Goal: Task Accomplishment & Management: Use online tool/utility

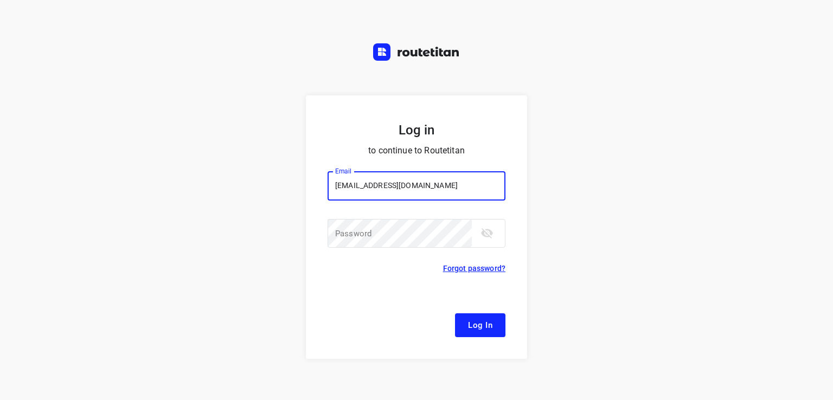
type input "[EMAIL_ADDRESS][DOMAIN_NAME]"
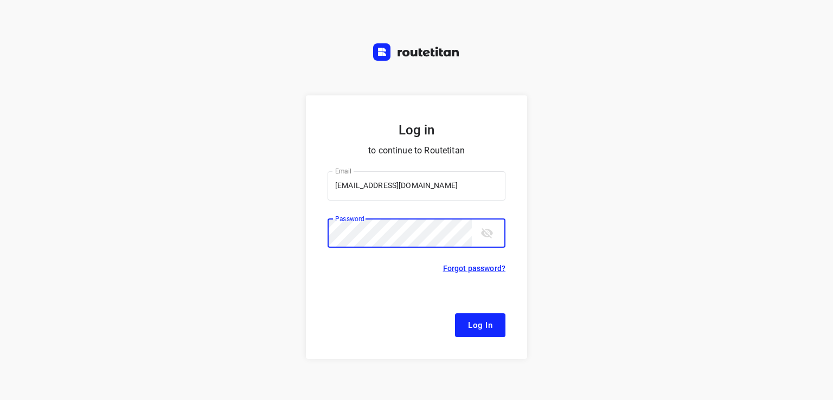
click at [455, 313] on button "Log In" at bounding box center [480, 325] width 50 height 24
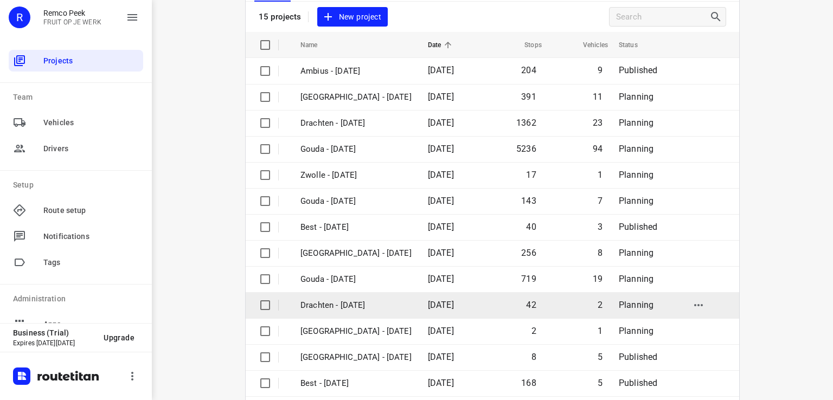
scroll to position [147, 0]
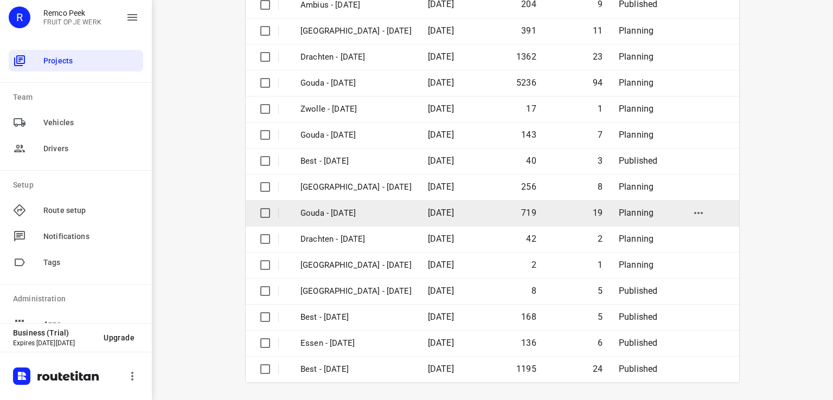
click at [365, 217] on p "Gouda - [DATE]" at bounding box center [355, 213] width 111 height 12
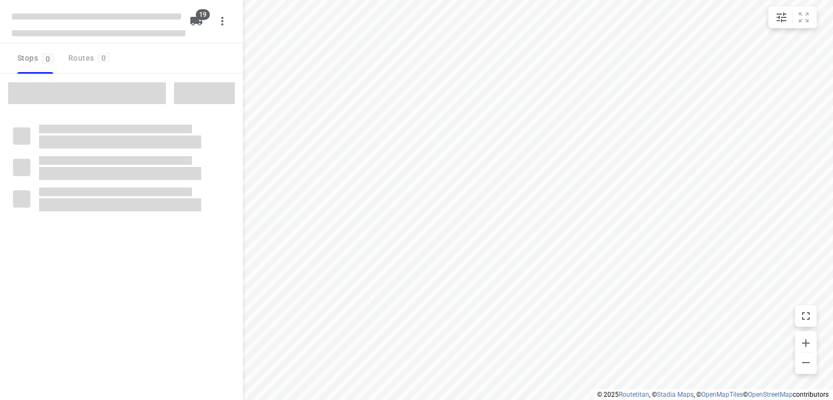
checkbox input "true"
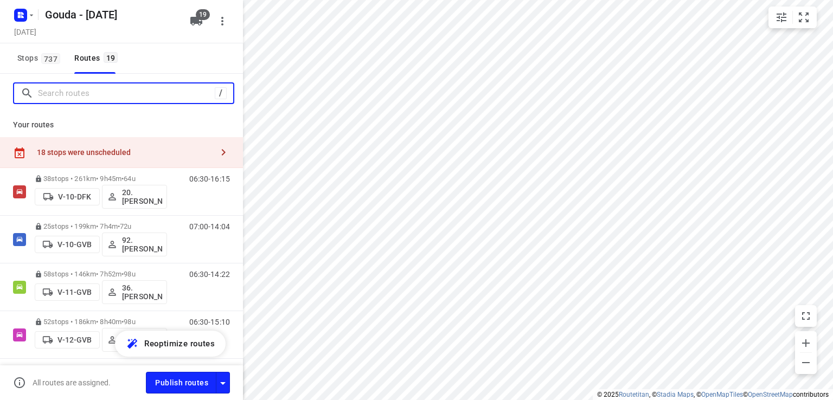
click at [119, 91] on input "Search routes" at bounding box center [126, 93] width 177 height 17
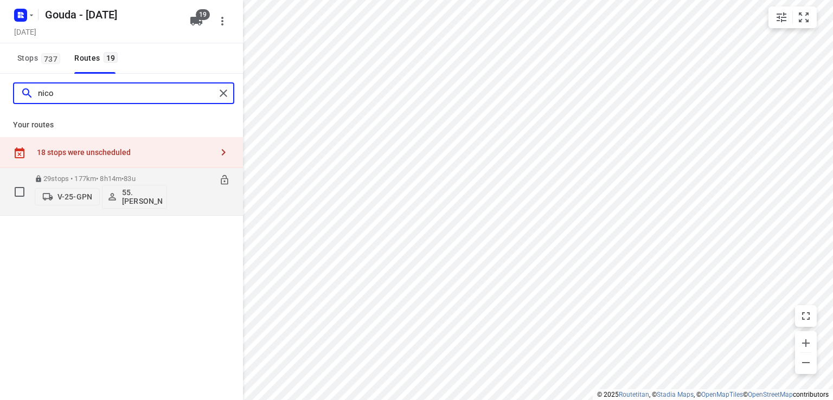
type input "nico"
click at [131, 197] on p "55. [PERSON_NAME]" at bounding box center [142, 196] width 40 height 17
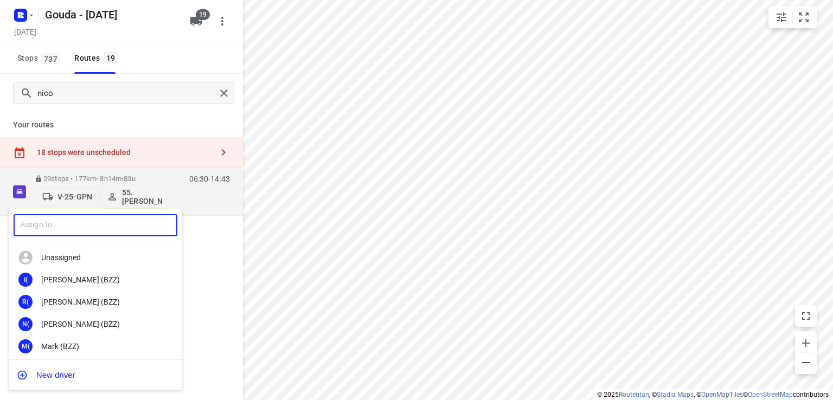
click at [118, 225] on input "text" at bounding box center [96, 225] width 164 height 22
type input "[PERSON_NAME]"
click at [102, 310] on div "3N 33. Lars Naafs" at bounding box center [96, 302] width 174 height 22
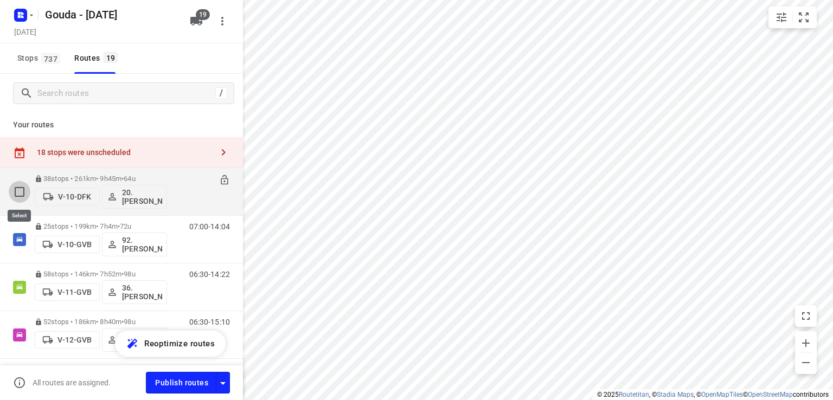
click at [22, 189] on input "checkbox" at bounding box center [20, 192] width 22 height 22
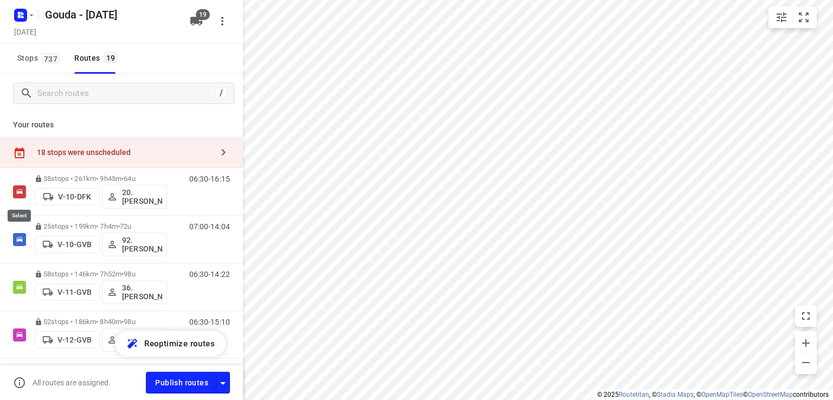
checkbox input "true"
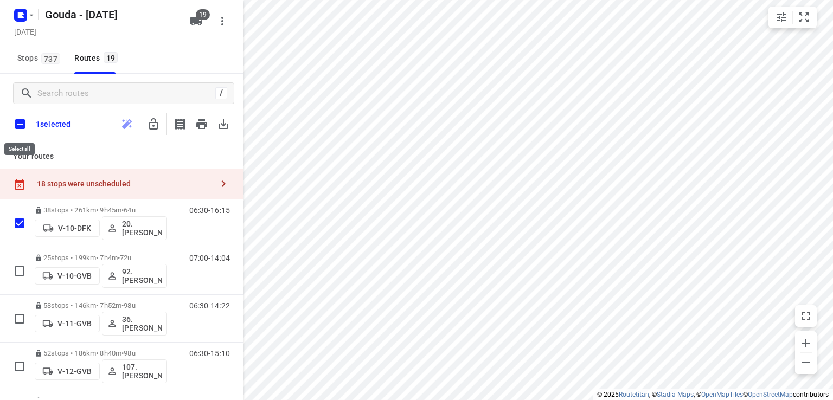
click at [15, 125] on input "checkbox" at bounding box center [20, 124] width 23 height 23
checkbox input "true"
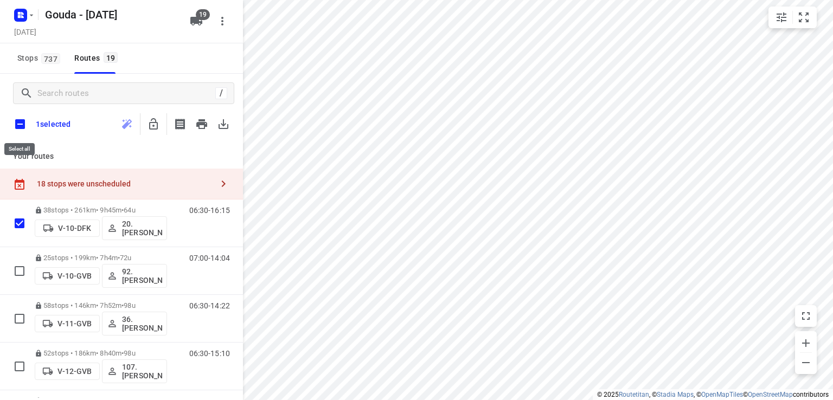
checkbox input "true"
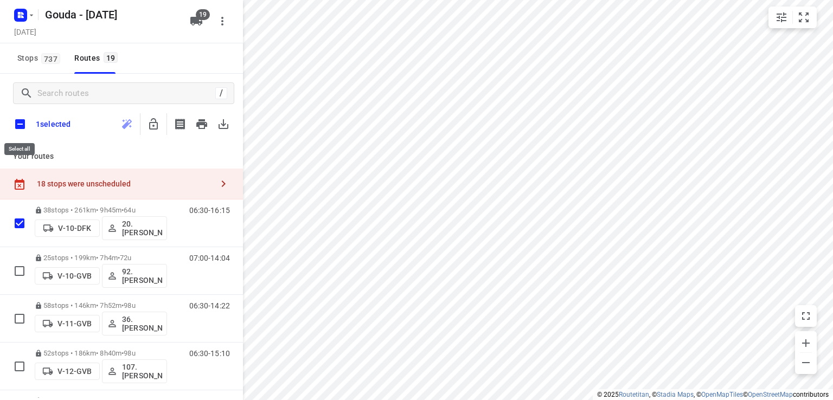
checkbox input "true"
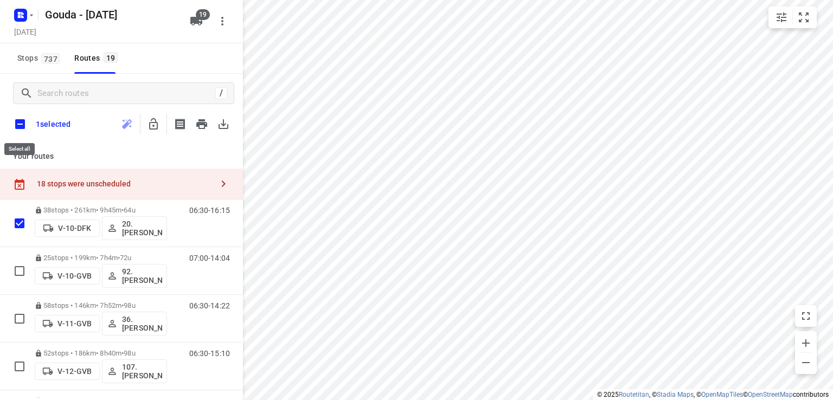
checkbox input "true"
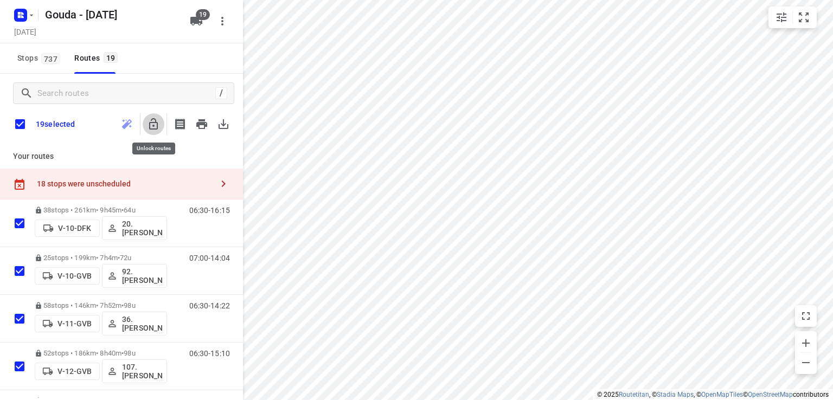
click at [150, 129] on icon "button" at bounding box center [153, 124] width 13 height 13
click at [15, 124] on input "checkbox" at bounding box center [20, 124] width 23 height 23
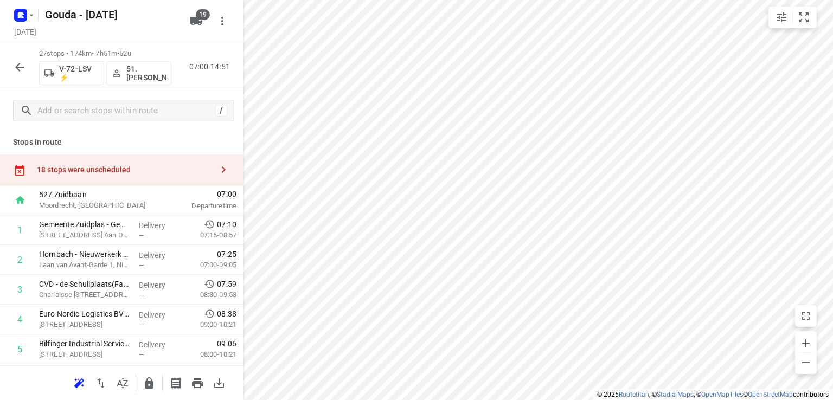
click at [130, 165] on div "18 stops were unscheduled" at bounding box center [125, 169] width 176 height 9
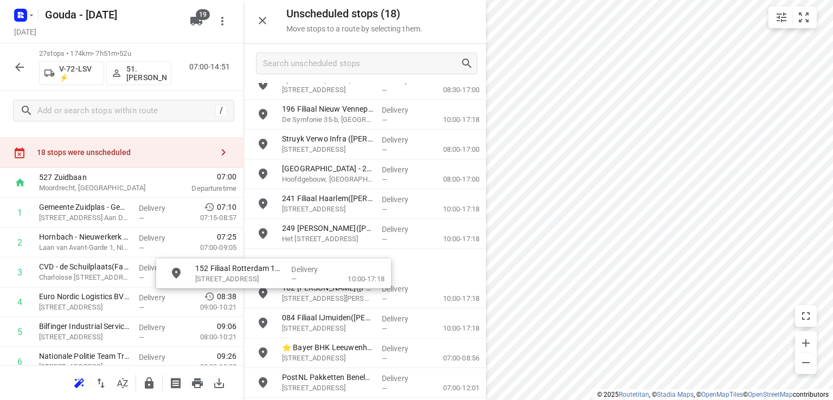
scroll to position [17, 0]
drag, startPoint x: 390, startPoint y: 264, endPoint x: 358, endPoint y: 267, distance: 32.7
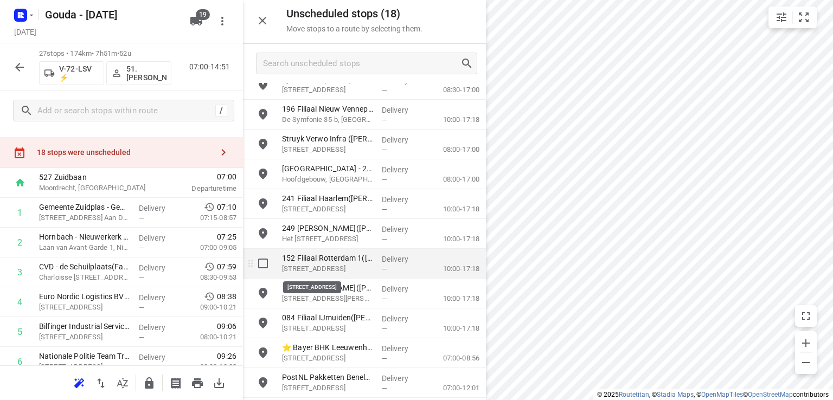
click at [355, 265] on p "Zuidplein Hoog 770, Rotterdam" at bounding box center [327, 269] width 91 height 11
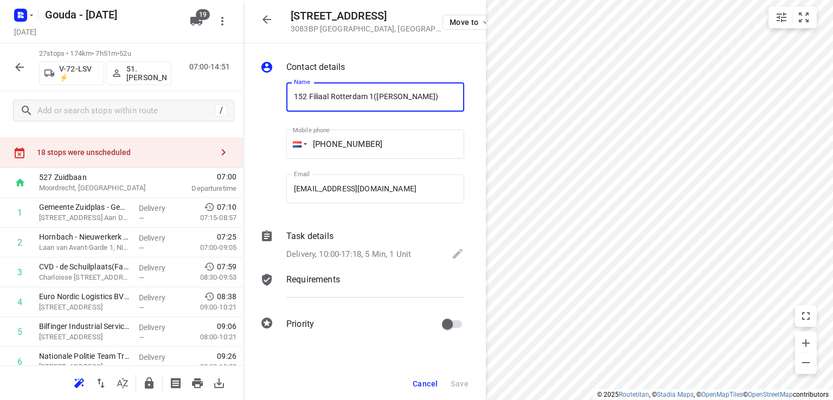
click at [361, 252] on p "Delivery, 10:00-17:18, 5 Min, 1 Unit" at bounding box center [348, 254] width 125 height 12
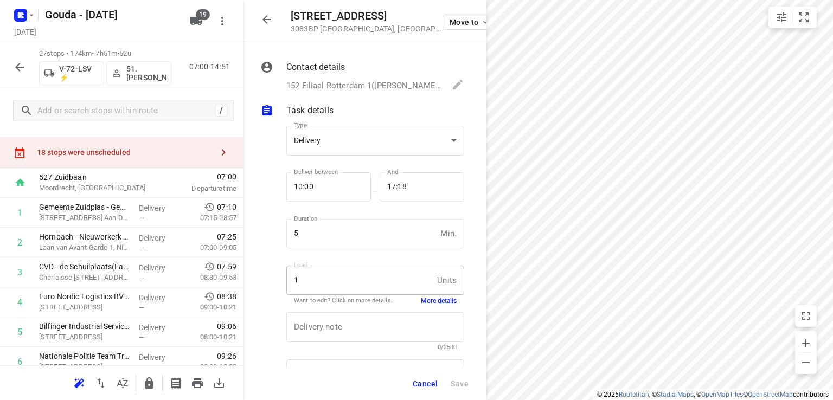
click at [439, 299] on button "More details" at bounding box center [439, 301] width 36 height 9
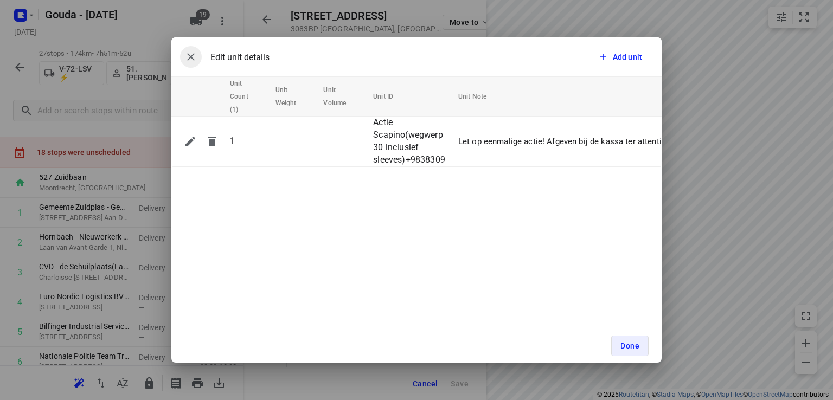
click at [200, 59] on button "button" at bounding box center [191, 57] width 22 height 22
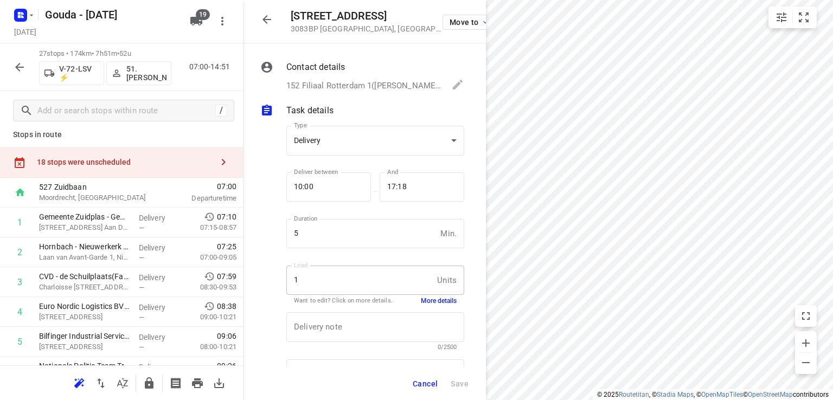
scroll to position [0, 0]
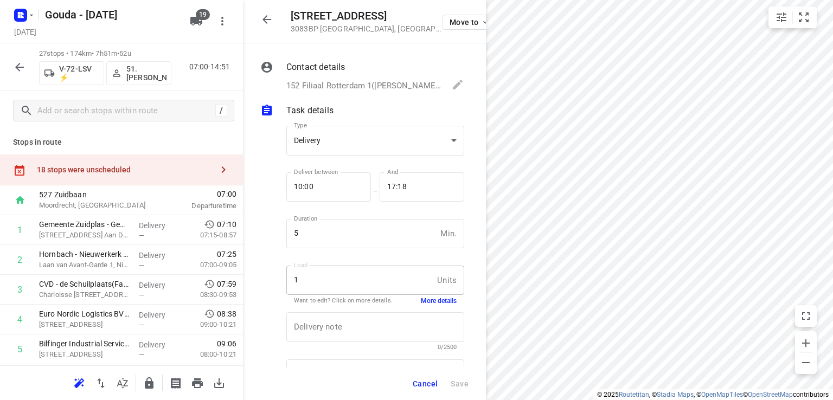
click at [89, 171] on div "18 stops were unscheduled" at bounding box center [125, 169] width 176 height 9
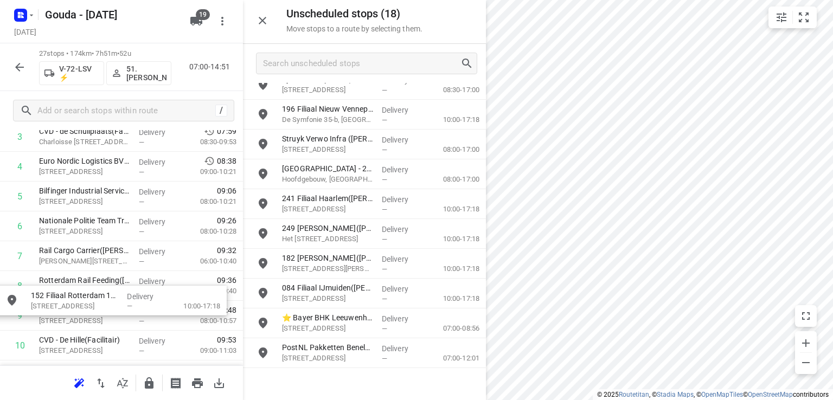
scroll to position [217, 0]
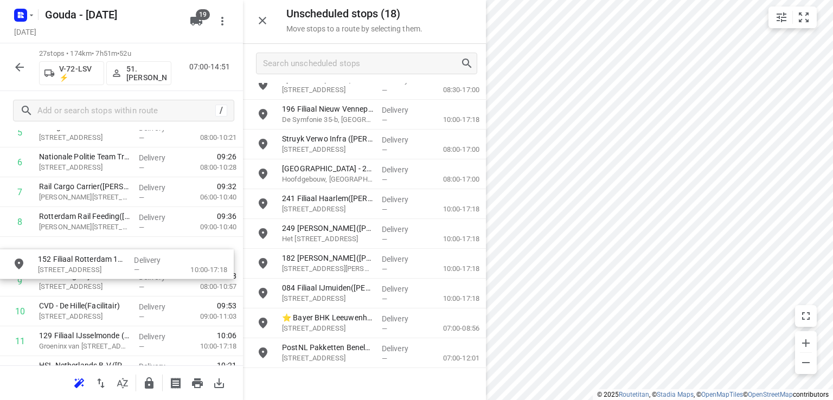
drag, startPoint x: 372, startPoint y: 259, endPoint x: 120, endPoint y: 260, distance: 252.1
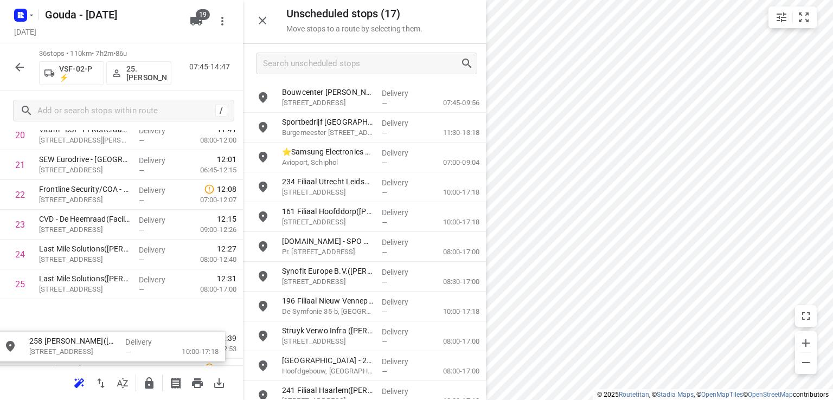
scroll to position [667, 0]
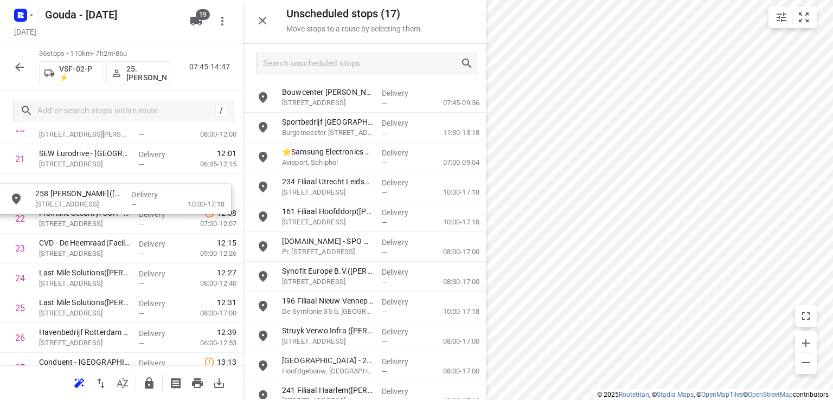
drag, startPoint x: 383, startPoint y: 223, endPoint x: 130, endPoint y: 204, distance: 253.9
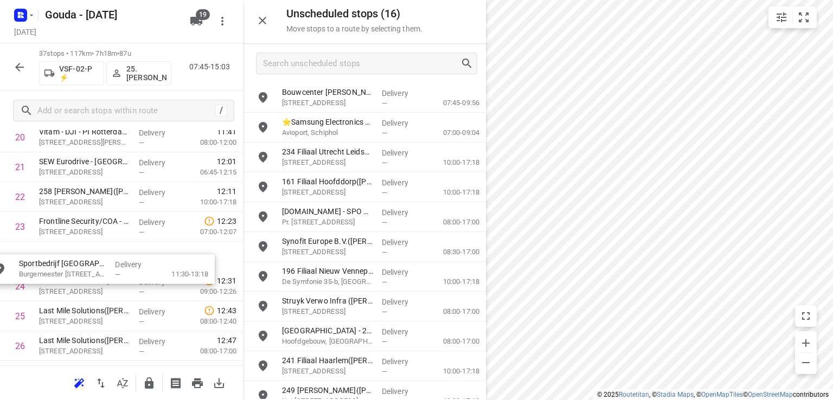
scroll to position [658, 0]
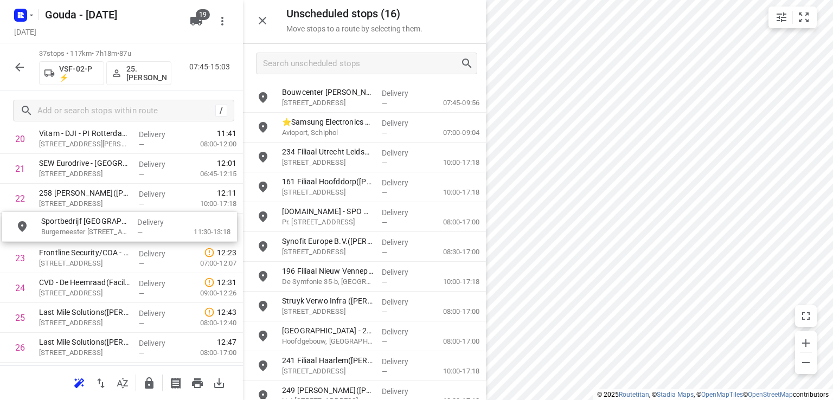
drag, startPoint x: 384, startPoint y: 134, endPoint x: 139, endPoint y: 230, distance: 262.9
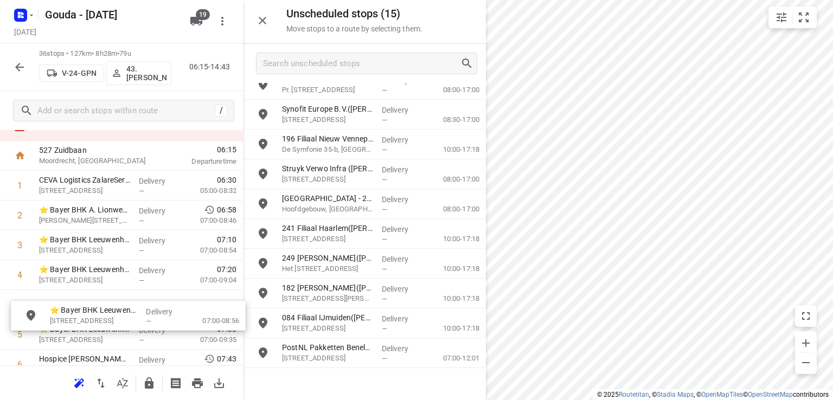
scroll to position [46, 0]
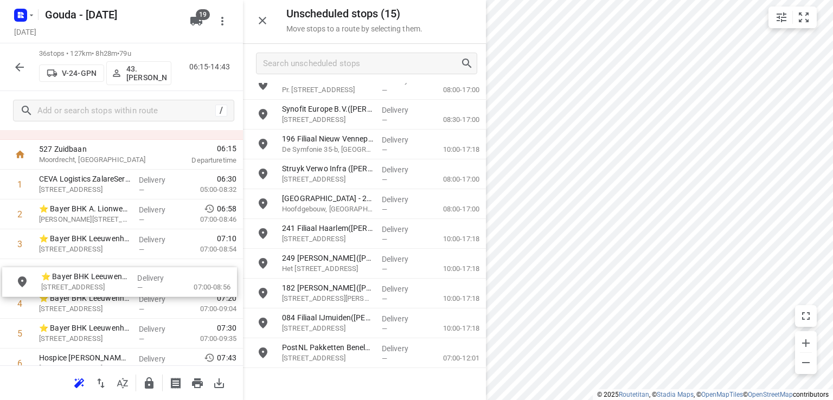
drag, startPoint x: 384, startPoint y: 350, endPoint x: 138, endPoint y: 278, distance: 257.2
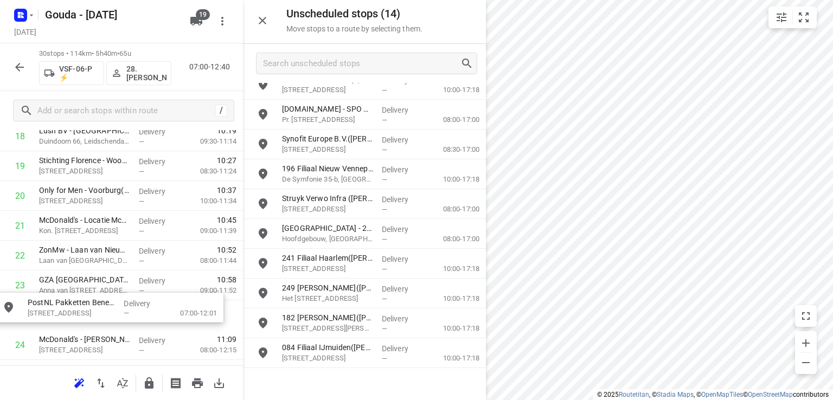
scroll to position [606, 0]
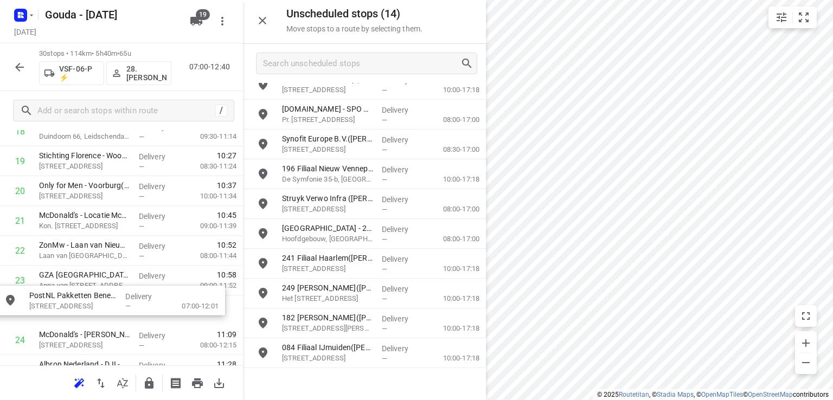
drag, startPoint x: 361, startPoint y: 376, endPoint x: 106, endPoint y: 293, distance: 268.4
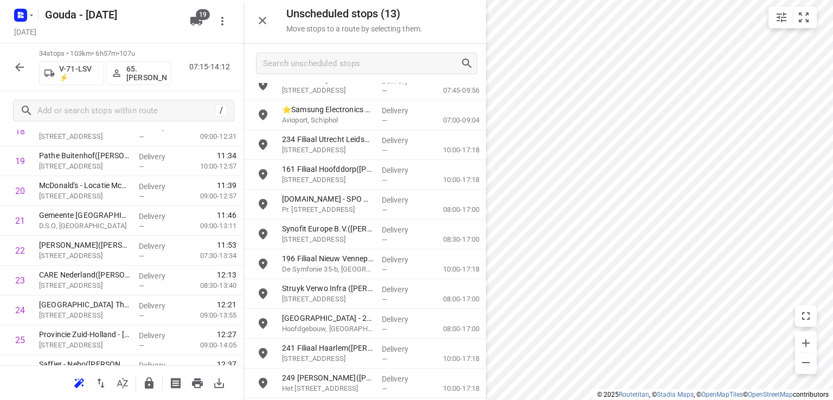
scroll to position [0, 0]
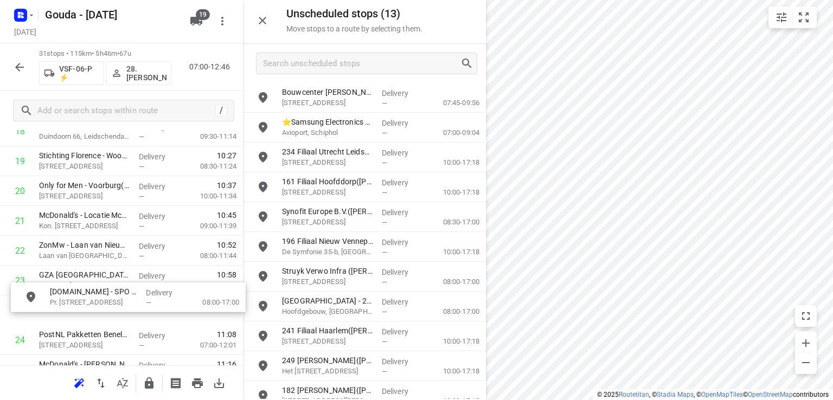
drag, startPoint x: 364, startPoint y: 209, endPoint x: 126, endPoint y: 291, distance: 251.9
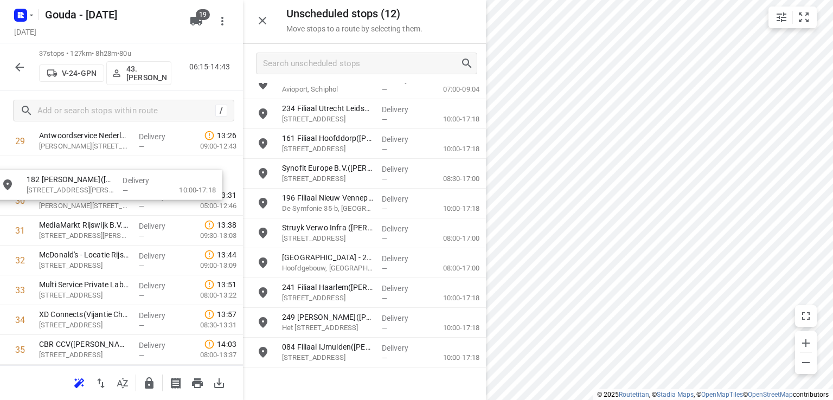
scroll to position [923, 0]
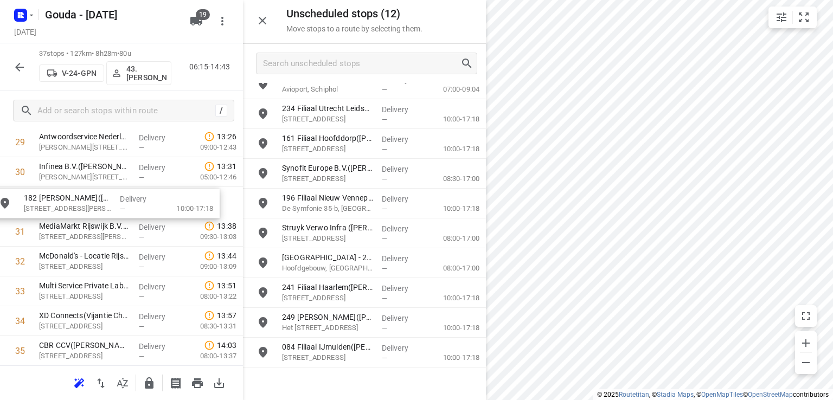
drag, startPoint x: 380, startPoint y: 352, endPoint x: 114, endPoint y: 203, distance: 304.2
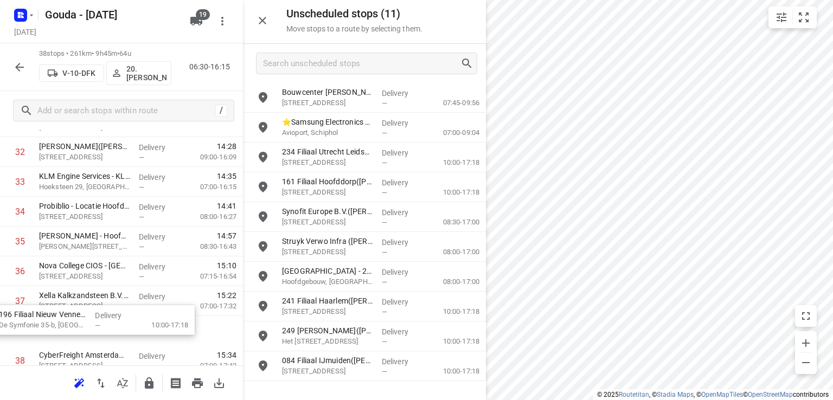
scroll to position [1043, 0]
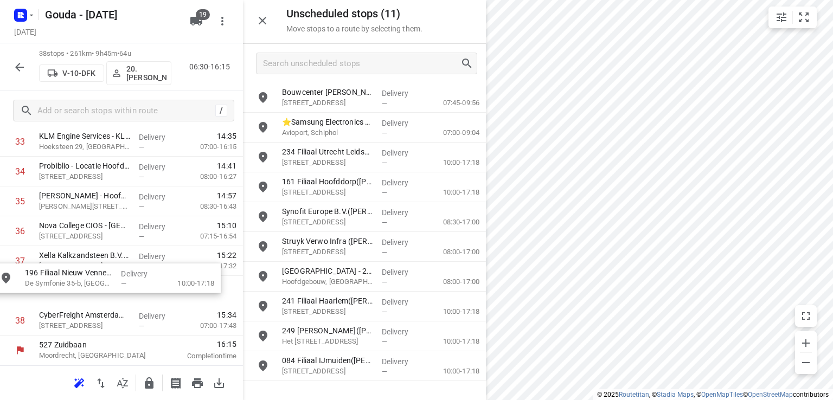
drag, startPoint x: 351, startPoint y: 245, endPoint x: 89, endPoint y: 275, distance: 264.3
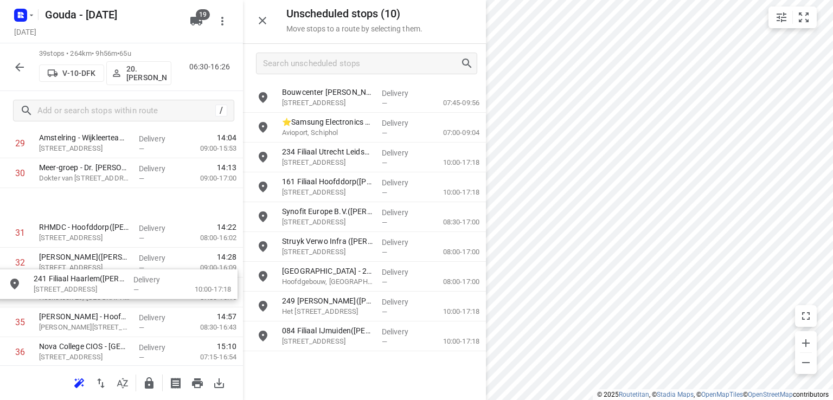
scroll to position [796, 0]
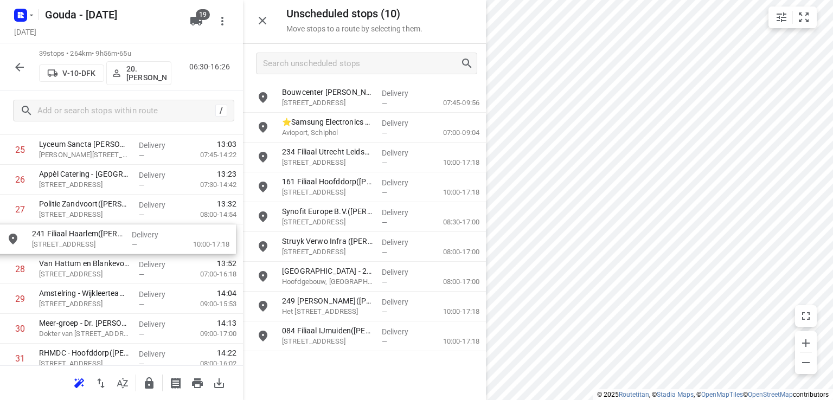
drag, startPoint x: 371, startPoint y: 310, endPoint x: 118, endPoint y: 242, distance: 261.6
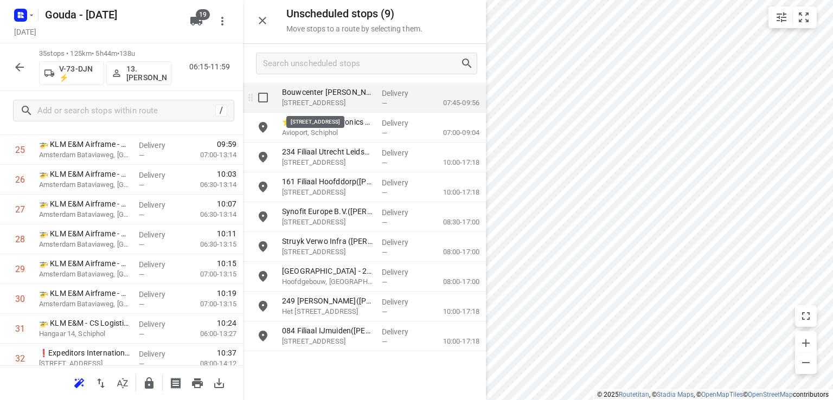
click at [356, 98] on p "[STREET_ADDRESS]" at bounding box center [327, 103] width 91 height 11
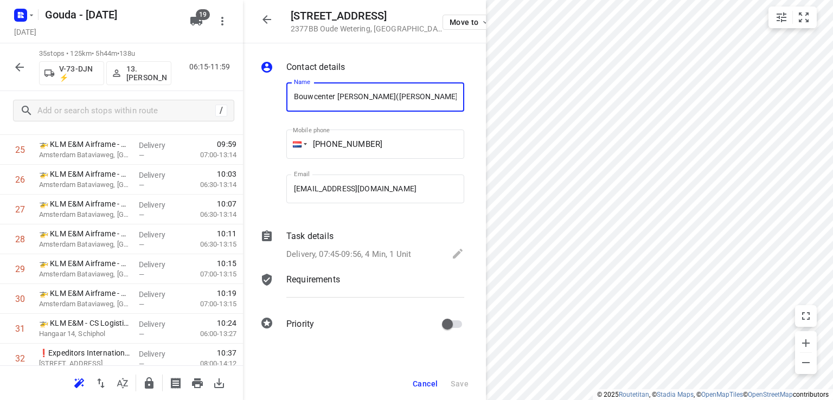
scroll to position [0, 16]
click at [386, 252] on p "Delivery, 07:45-09:56, 4 Min, 1 Unit" at bounding box center [348, 254] width 125 height 12
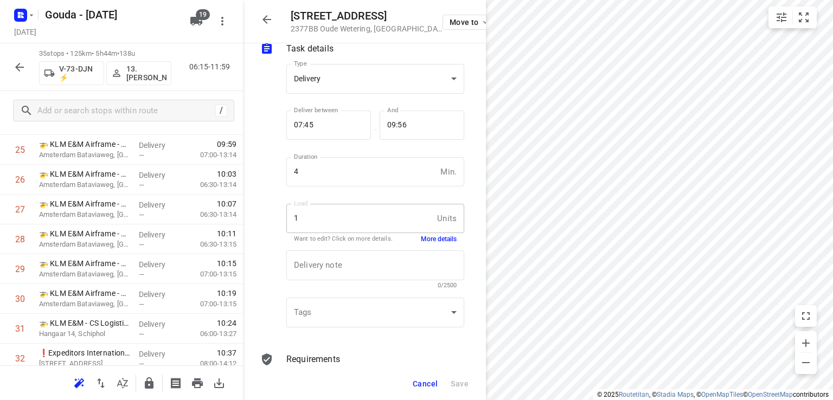
scroll to position [108, 0]
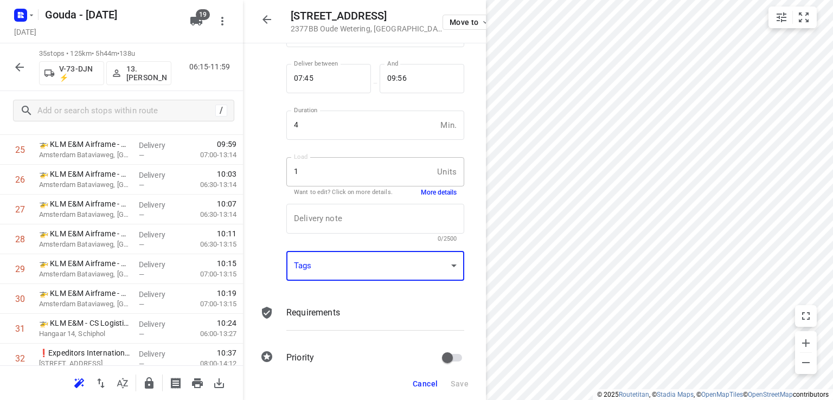
click at [416, 272] on div "​" at bounding box center [375, 266] width 178 height 30
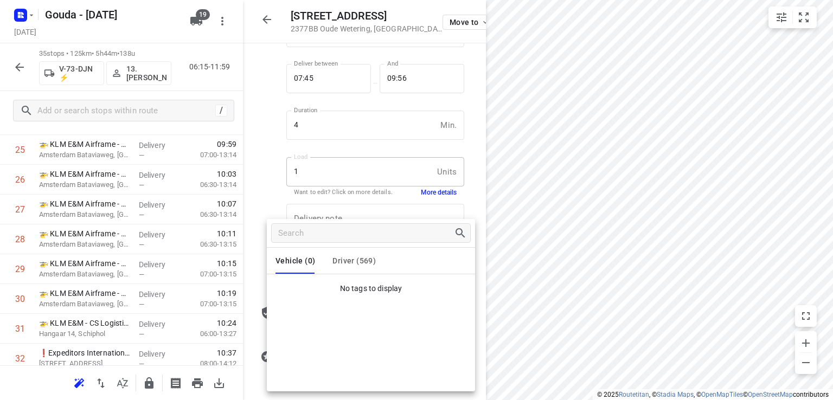
click at [745, 283] on div at bounding box center [416, 200] width 833 height 400
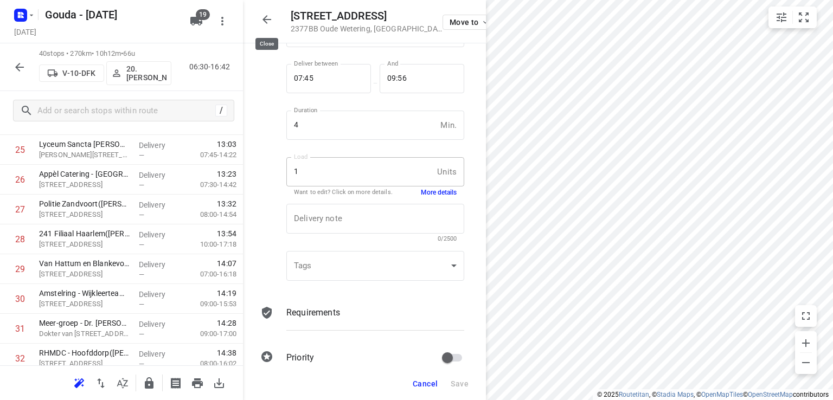
click at [258, 21] on button "button" at bounding box center [267, 20] width 22 height 22
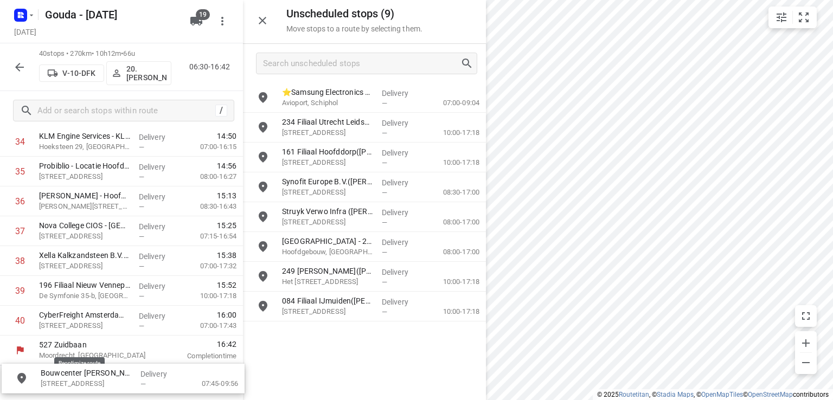
scroll to position [1073, 0]
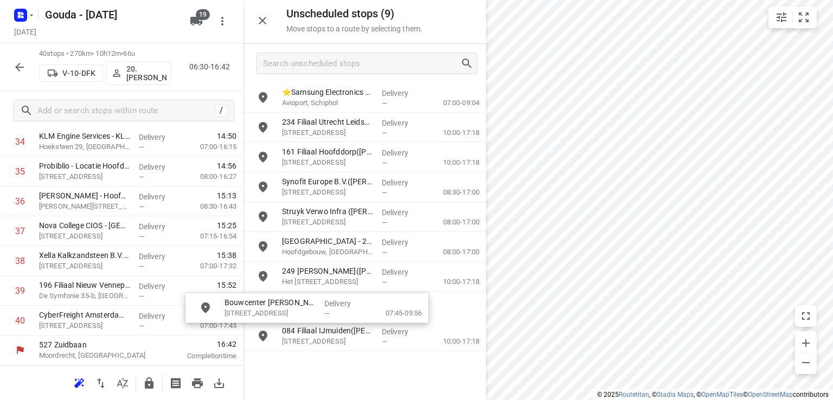
drag, startPoint x: 330, startPoint y: 102, endPoint x: 266, endPoint y: 317, distance: 224.1
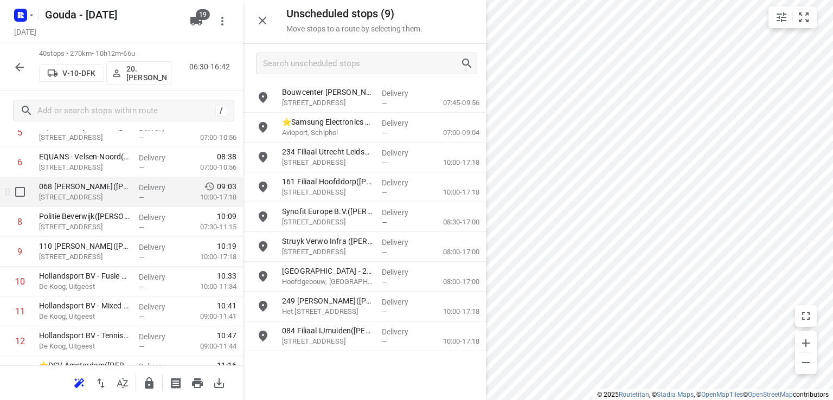
scroll to position [217, 0]
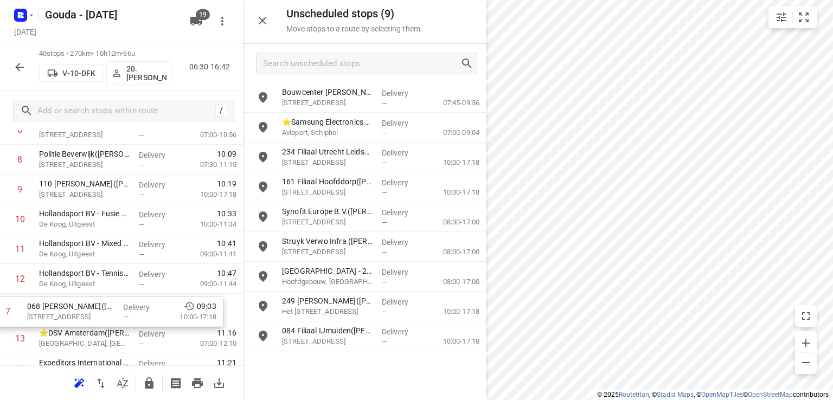
drag, startPoint x: 176, startPoint y: 197, endPoint x: 164, endPoint y: 298, distance: 101.6
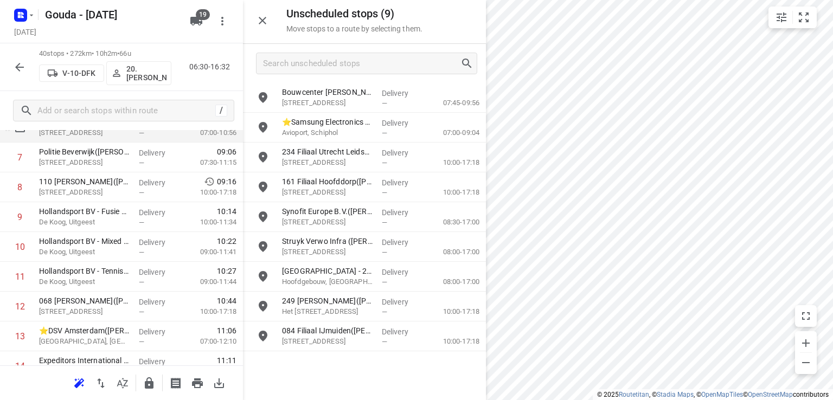
scroll to position [191, 0]
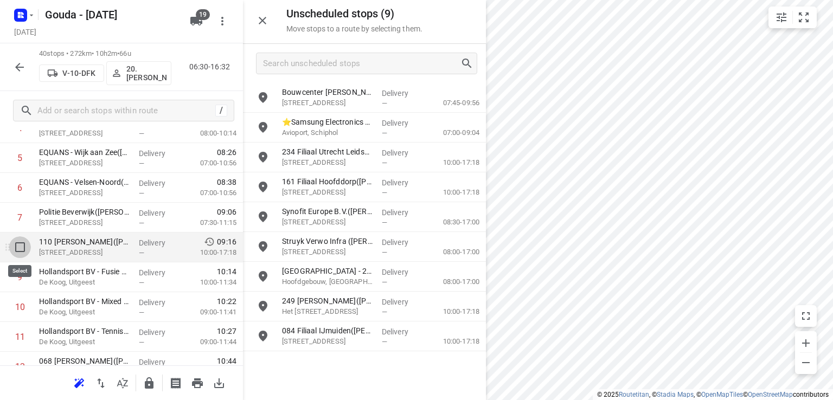
drag, startPoint x: 20, startPoint y: 248, endPoint x: 110, endPoint y: 175, distance: 116.4
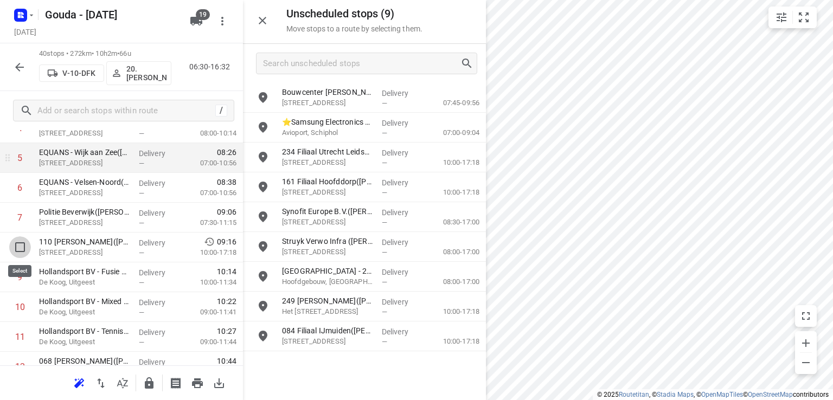
click at [19, 248] on input "checkbox" at bounding box center [20, 247] width 22 height 22
checkbox input "true"
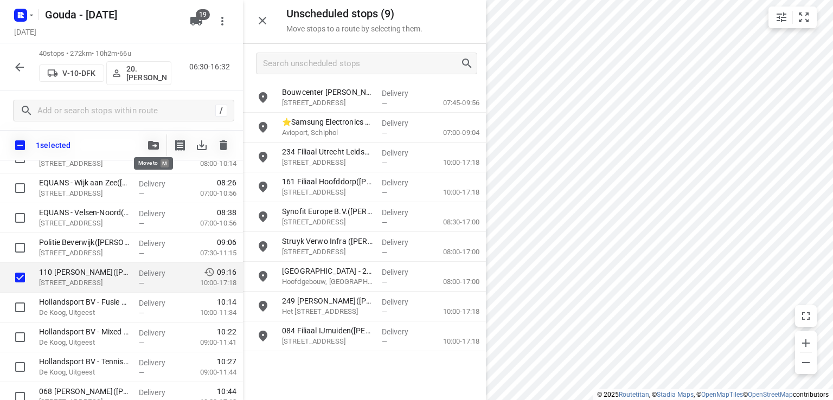
click at [160, 146] on button "button" at bounding box center [154, 145] width 22 height 22
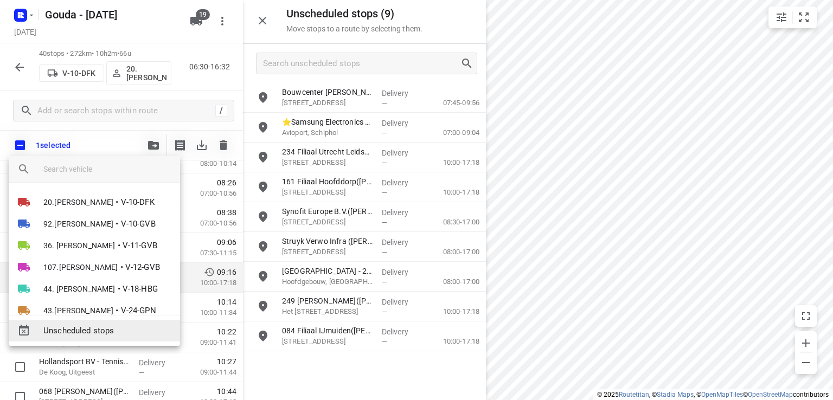
click at [113, 329] on span "Unscheduled stops" at bounding box center [107, 331] width 128 height 12
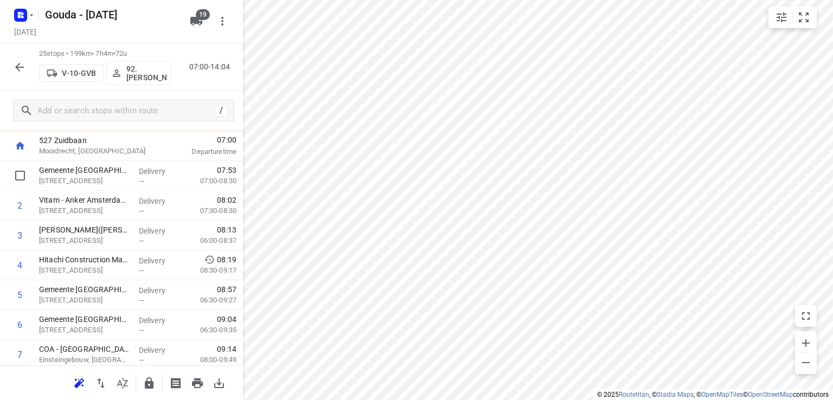
scroll to position [0, 0]
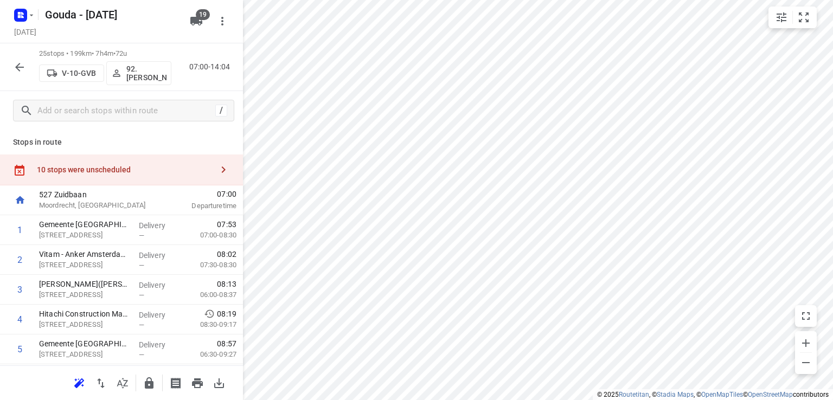
drag, startPoint x: 84, startPoint y: 160, endPoint x: 163, endPoint y: 149, distance: 79.4
click at [85, 160] on div "10 stops were unscheduled" at bounding box center [121, 170] width 243 height 31
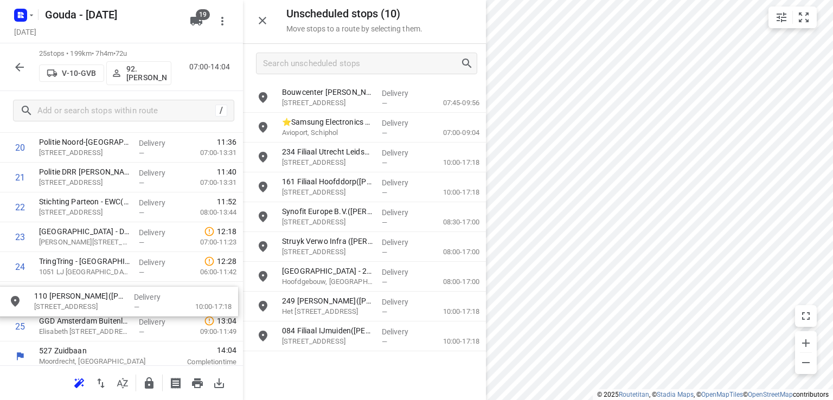
scroll to position [651, 0]
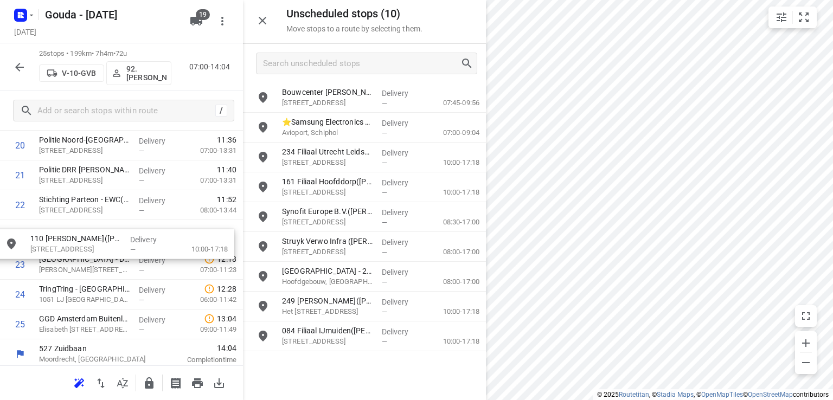
drag, startPoint x: 317, startPoint y: 98, endPoint x: 59, endPoint y: 243, distance: 296.2
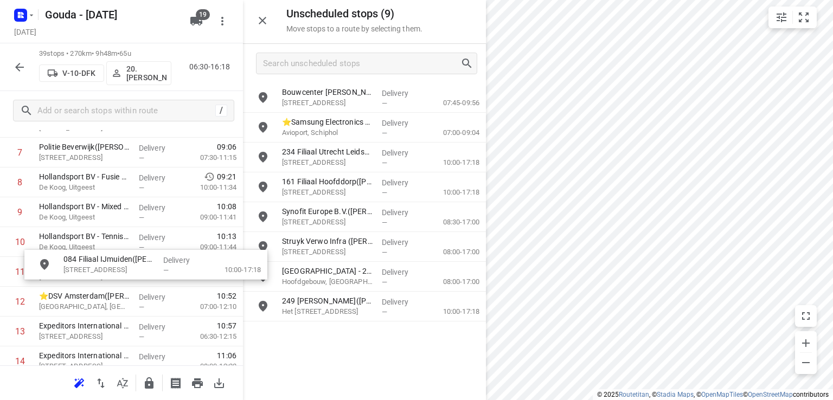
scroll to position [256, 0]
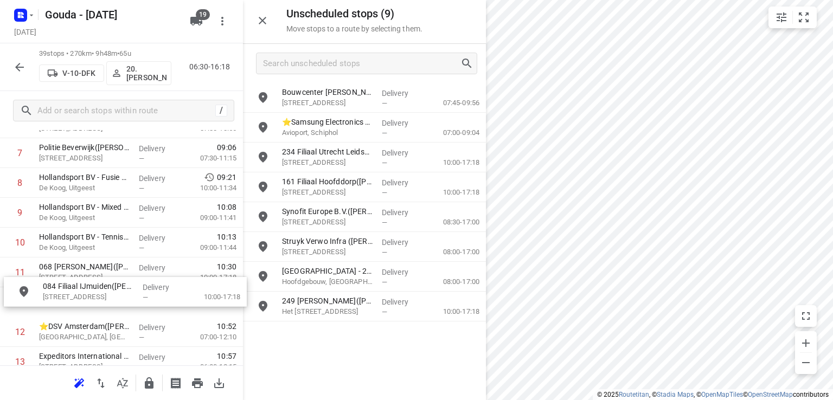
drag, startPoint x: 386, startPoint y: 348, endPoint x: 143, endPoint y: 303, distance: 246.4
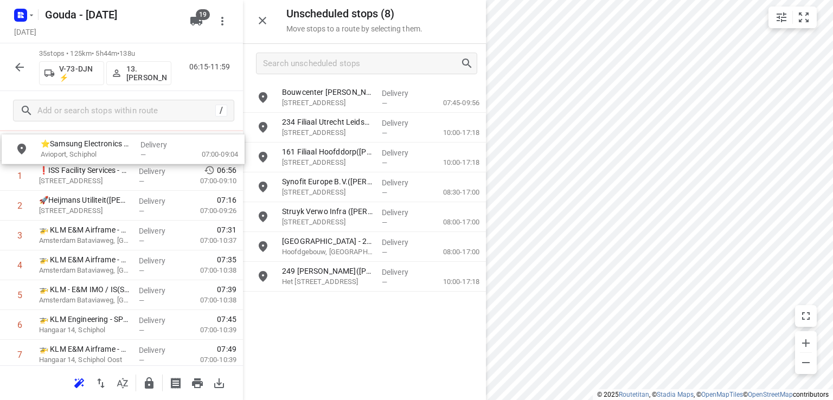
scroll to position [0, 0]
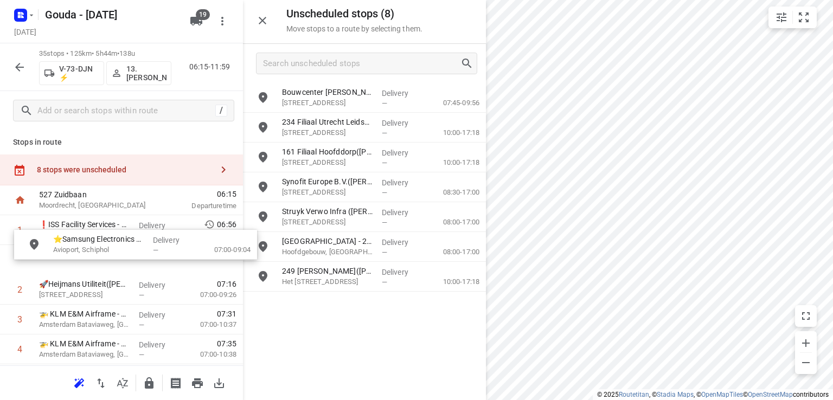
drag, startPoint x: 336, startPoint y: 123, endPoint x: 104, endPoint y: 242, distance: 260.9
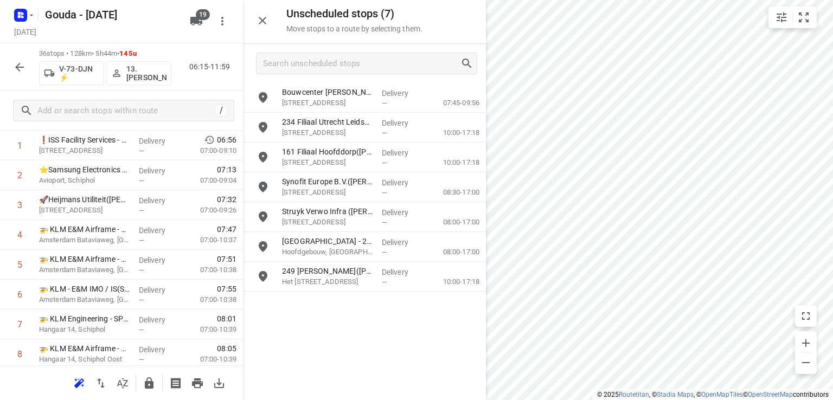
scroll to position [163, 0]
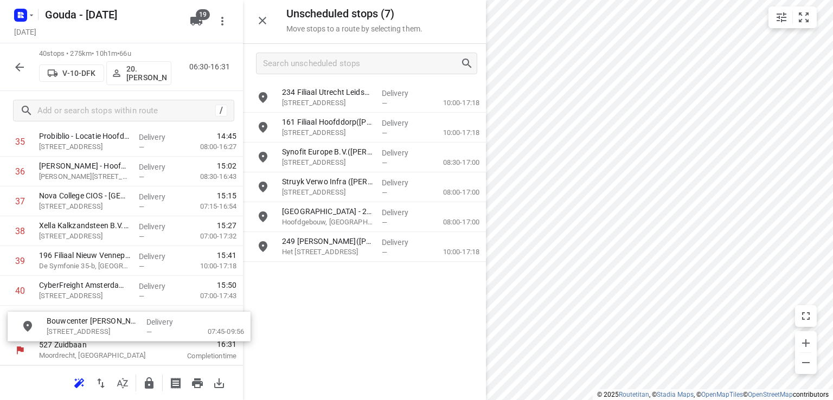
drag, startPoint x: 354, startPoint y: 106, endPoint x: 113, endPoint y: 321, distance: 322.2
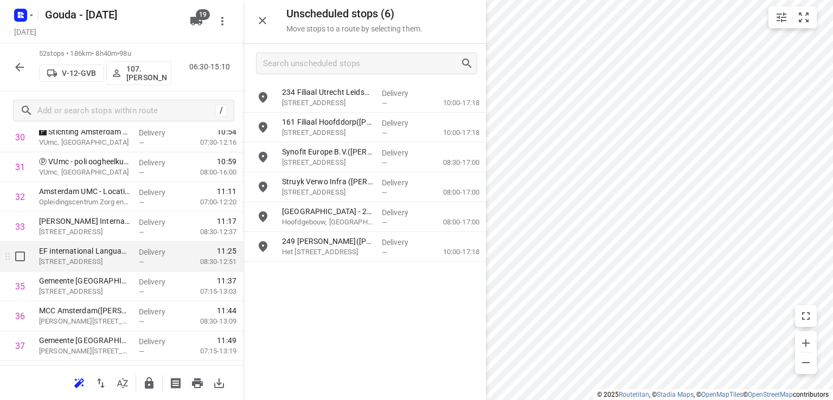
scroll to position [942, 0]
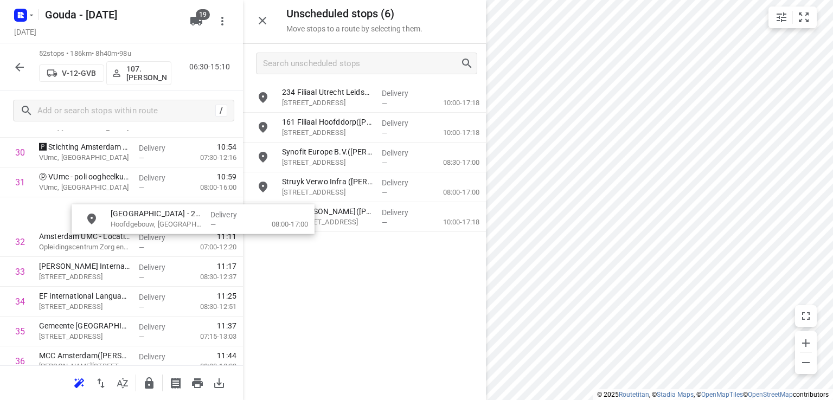
drag, startPoint x: 354, startPoint y: 215, endPoint x: 153, endPoint y: 215, distance: 200.6
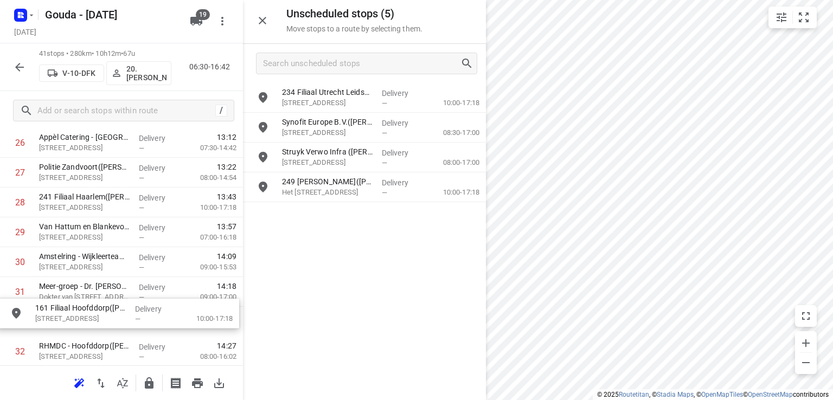
drag, startPoint x: 375, startPoint y: 128, endPoint x: 117, endPoint y: 321, distance: 322.3
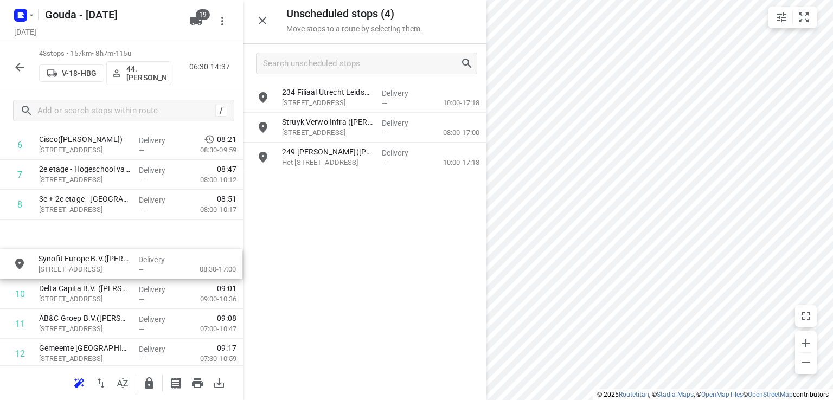
scroll to position [113, 0]
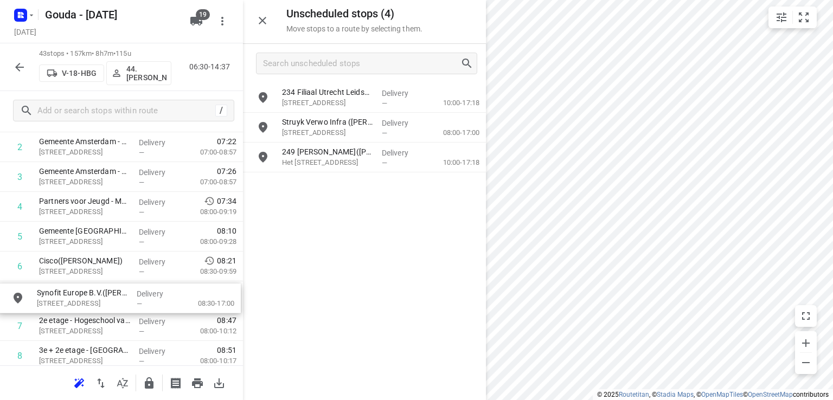
drag, startPoint x: 360, startPoint y: 125, endPoint x: 108, endPoint y: 301, distance: 307.2
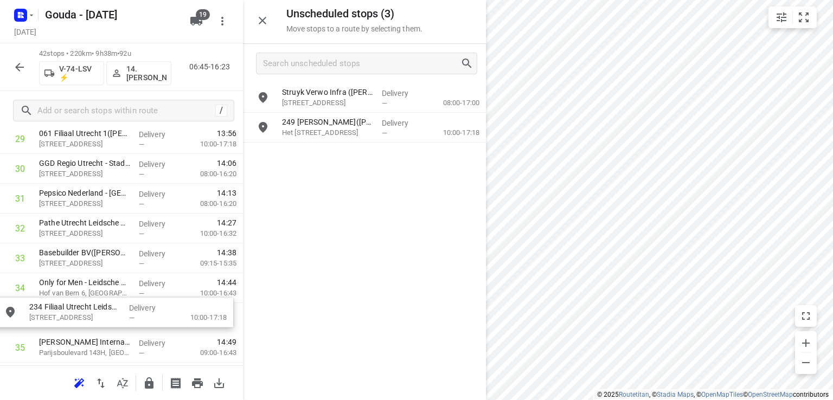
scroll to position [929, 0]
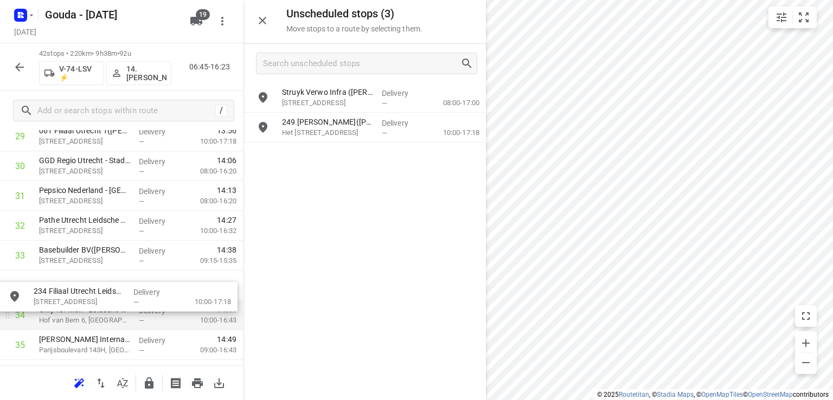
drag, startPoint x: 349, startPoint y: 107, endPoint x: 92, endPoint y: 309, distance: 326.4
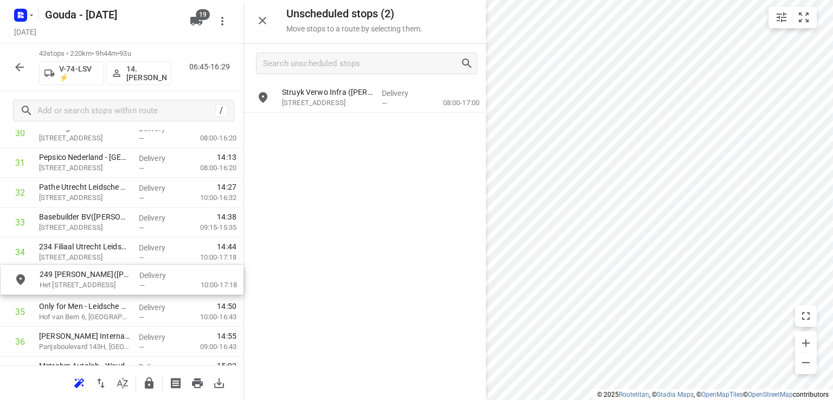
scroll to position [1200, 0]
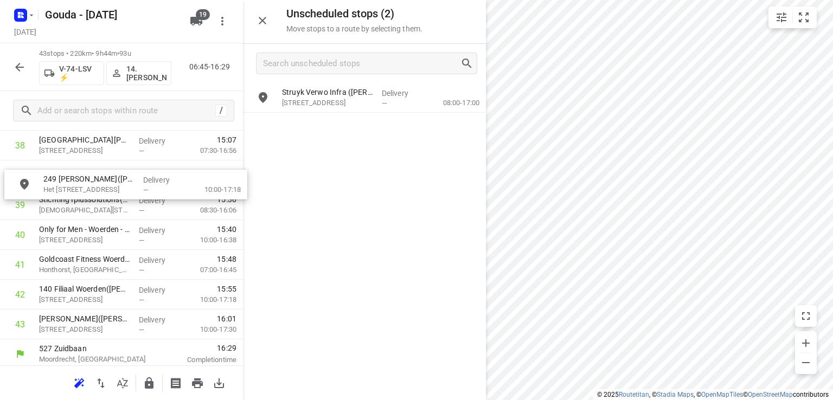
drag, startPoint x: 390, startPoint y: 130, endPoint x: 131, endPoint y: 194, distance: 266.8
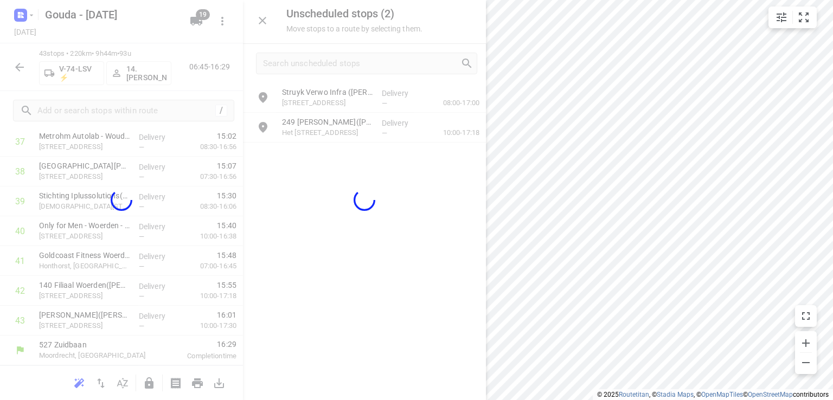
scroll to position [1162, 0]
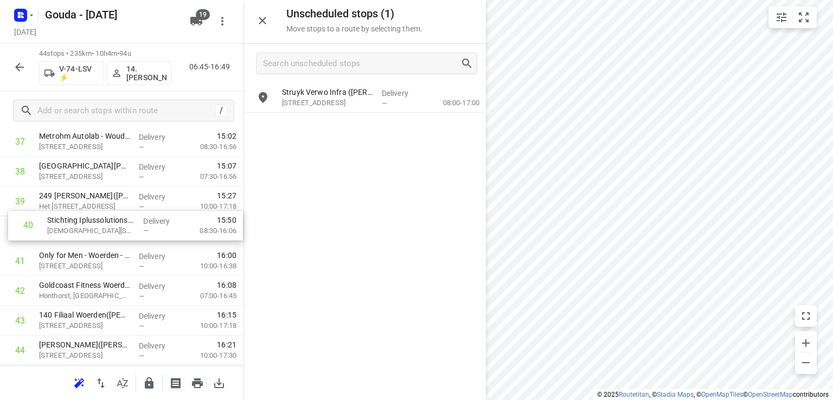
drag, startPoint x: 141, startPoint y: 223, endPoint x: 148, endPoint y: 218, distance: 8.9
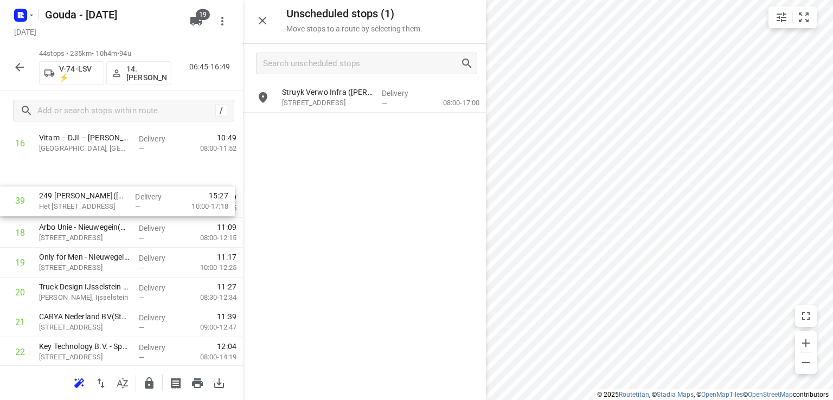
scroll to position [511, 0]
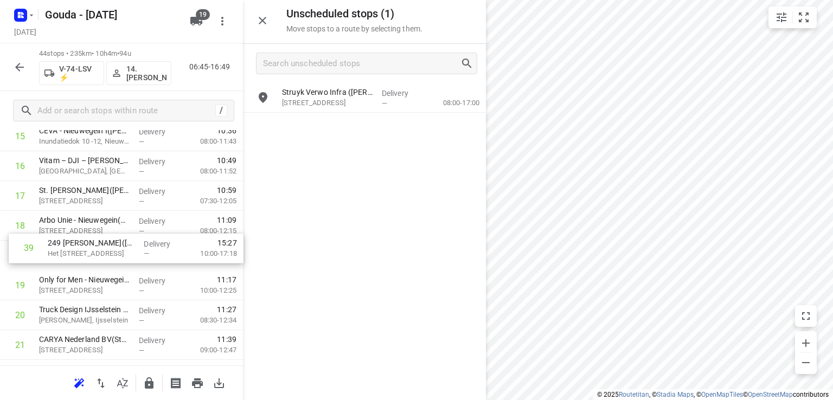
drag, startPoint x: 143, startPoint y: 206, endPoint x: 149, endPoint y: 249, distance: 43.8
click at [149, 249] on div "1 ViCentra B.V.(Gabriella / Jamie) Rijnzathe 6, Utrecht Delivery — 07:13 08:00-…" at bounding box center [121, 360] width 243 height 1312
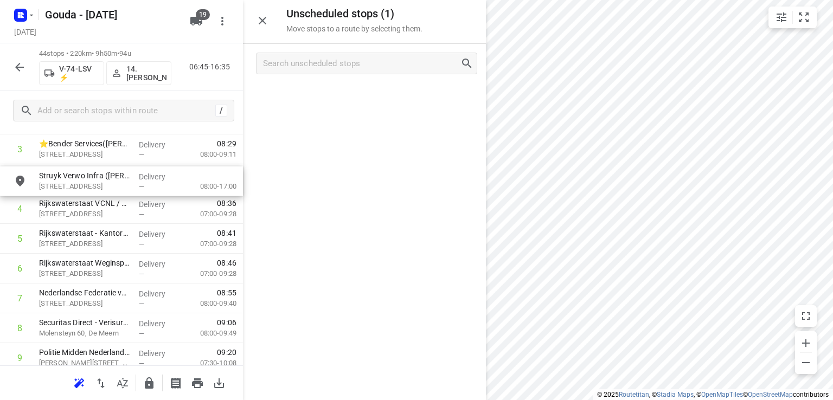
scroll to position [0, 0]
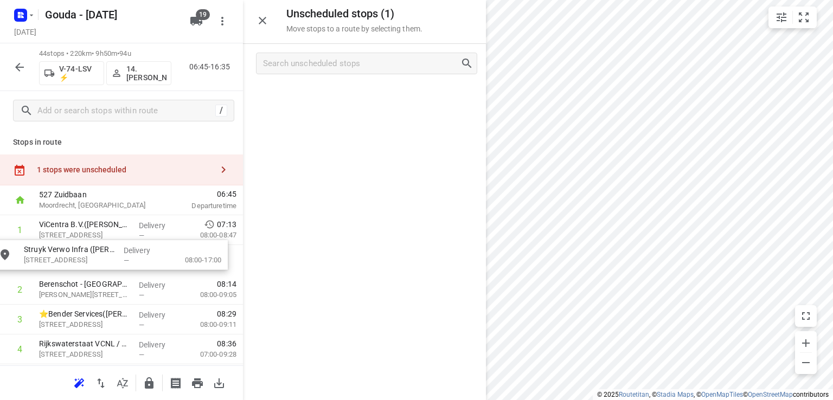
drag, startPoint x: 380, startPoint y: 103, endPoint x: 114, endPoint y: 268, distance: 313.0
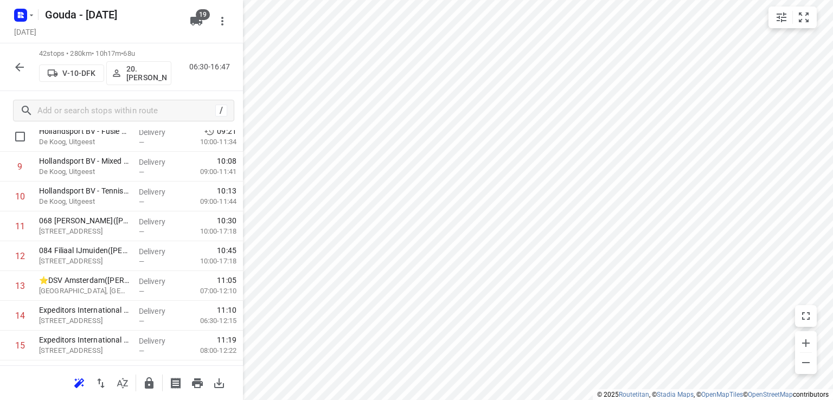
scroll to position [325, 0]
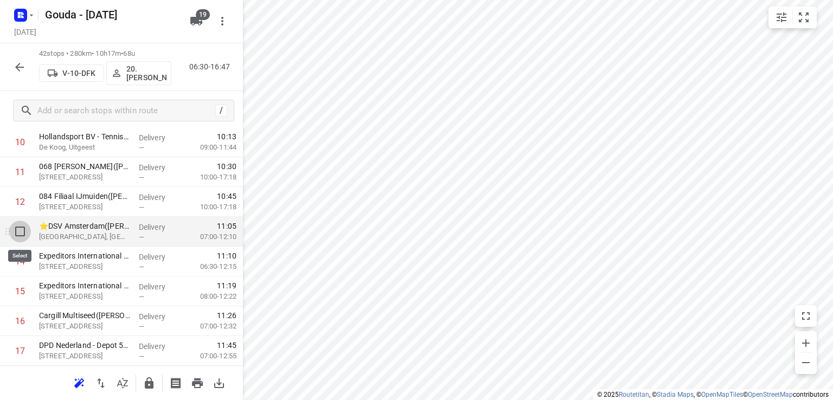
click at [21, 226] on input "checkbox" at bounding box center [20, 232] width 22 height 22
checkbox input "true"
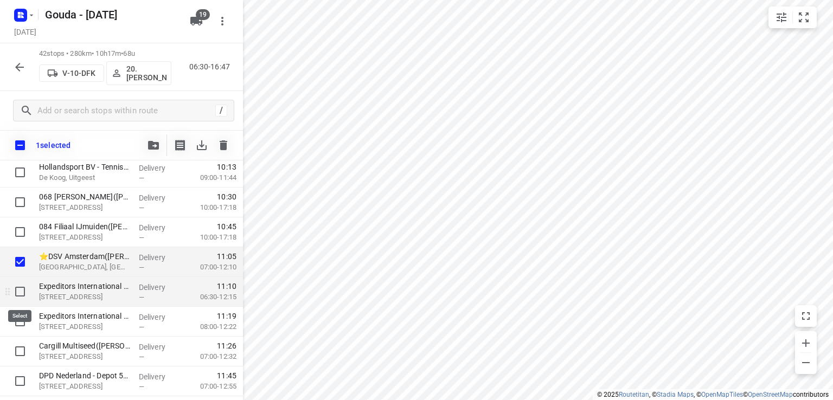
click at [18, 298] on input "checkbox" at bounding box center [20, 292] width 22 height 22
checkbox input "true"
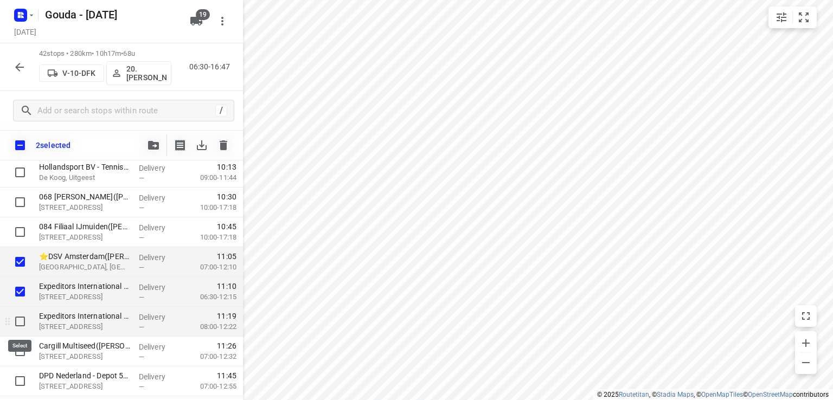
click at [18, 323] on input "checkbox" at bounding box center [20, 322] width 22 height 22
checkbox input "true"
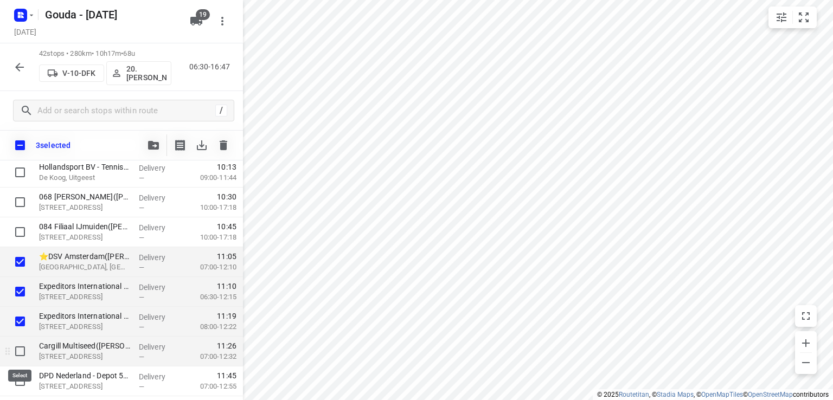
click at [22, 349] on input "checkbox" at bounding box center [20, 352] width 22 height 22
checkbox input "true"
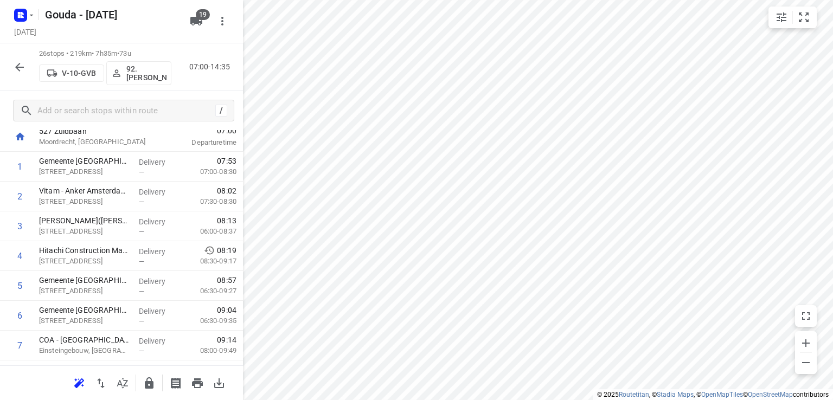
scroll to position [0, 0]
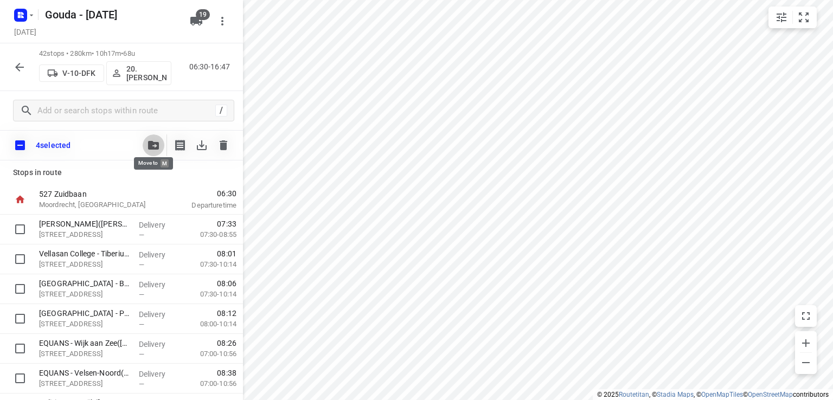
click at [153, 147] on icon "button" at bounding box center [153, 145] width 11 height 9
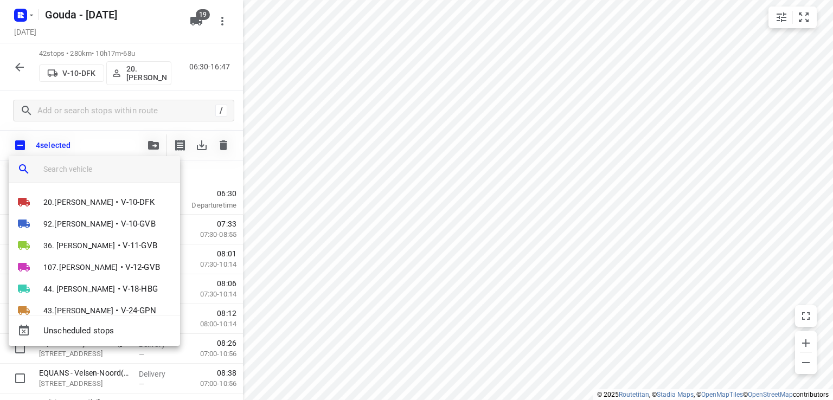
click at [126, 176] on input "search vehicle" at bounding box center [107, 169] width 128 height 16
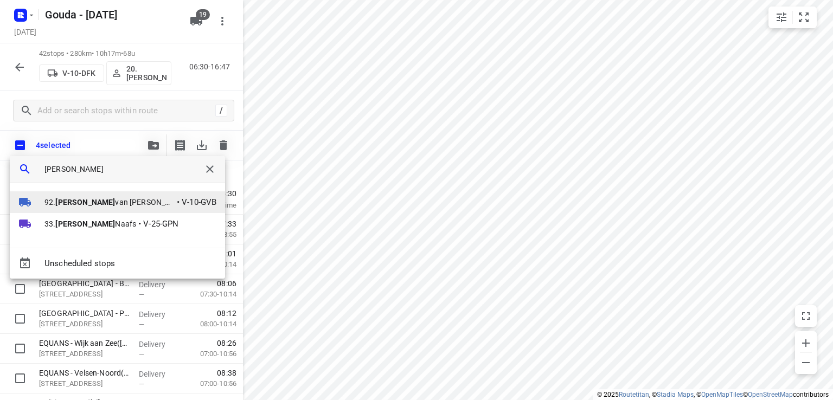
type input "lars"
click at [182, 203] on span "V-10-GVB" at bounding box center [199, 202] width 35 height 12
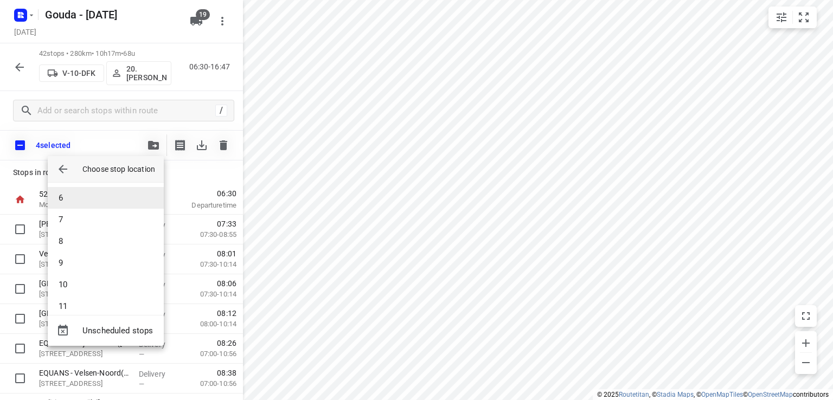
scroll to position [54, 0]
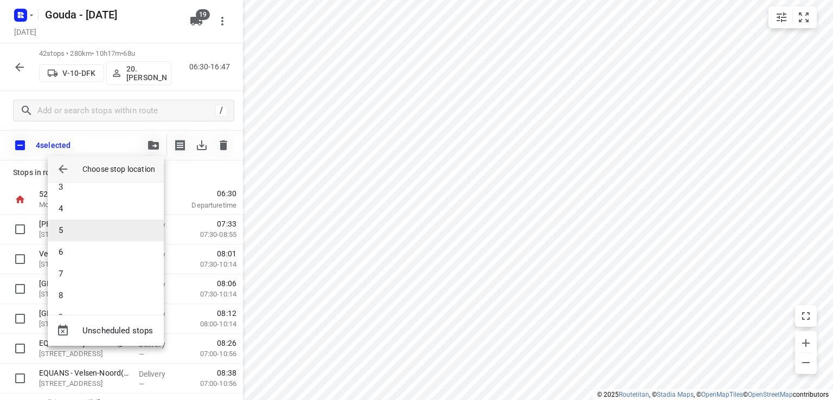
click at [106, 227] on li "5" at bounding box center [106, 231] width 116 height 22
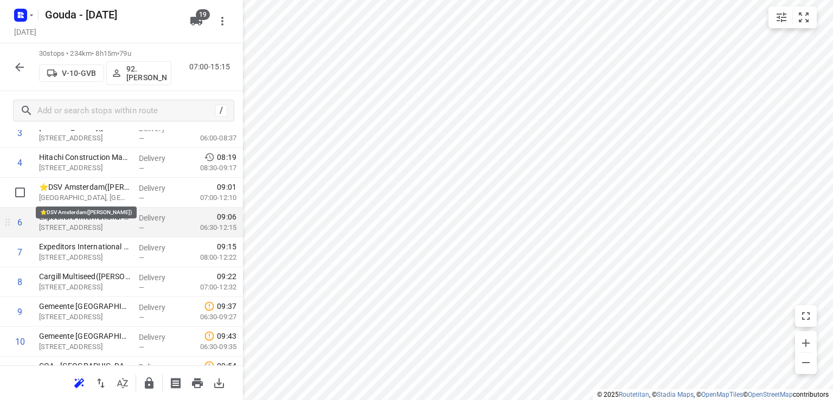
scroll to position [108, 0]
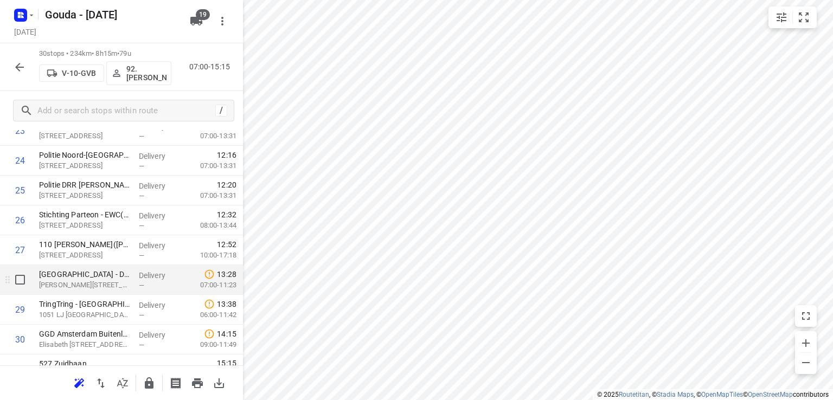
scroll to position [743, 0]
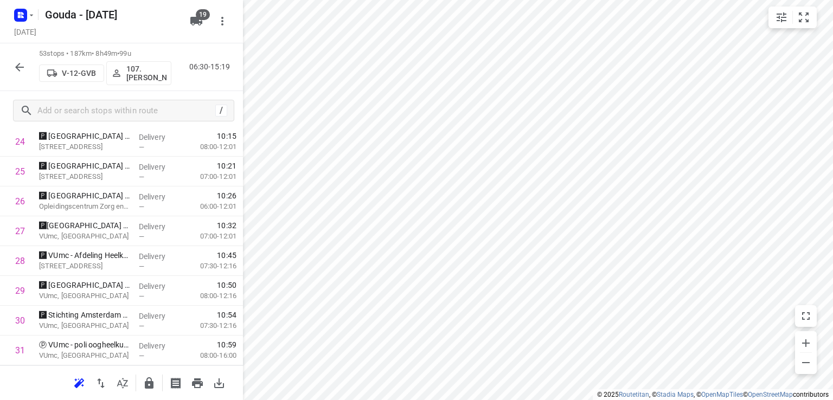
click at [22, 66] on icon "button" at bounding box center [19, 67] width 13 height 13
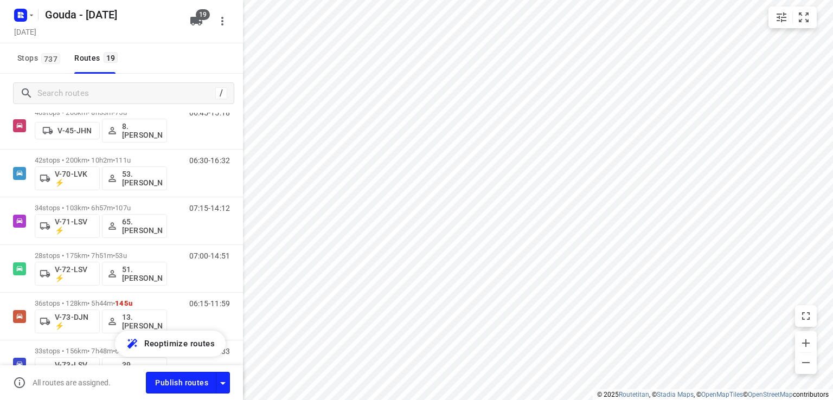
scroll to position [434, 0]
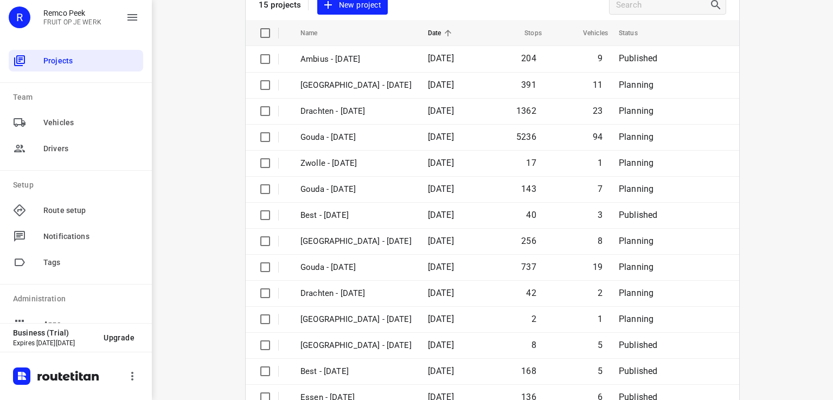
scroll to position [39, 0]
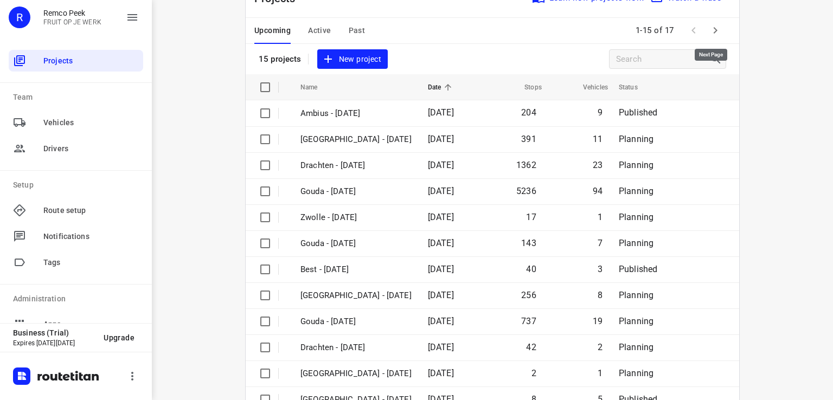
click at [714, 33] on icon "button" at bounding box center [715, 30] width 13 height 13
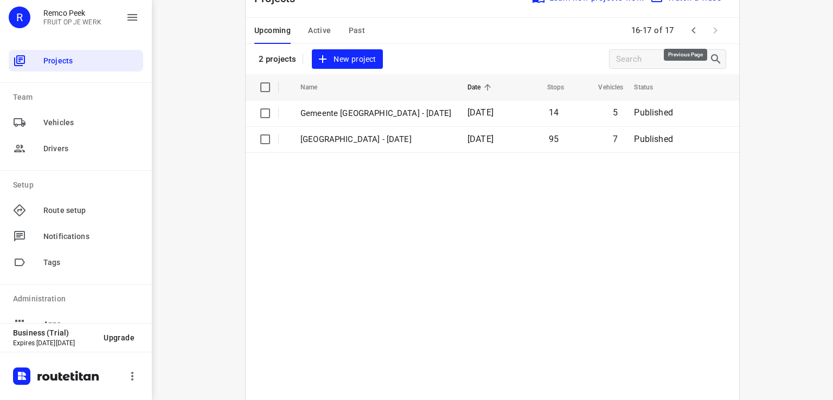
click at [687, 31] on icon "button" at bounding box center [693, 30] width 13 height 13
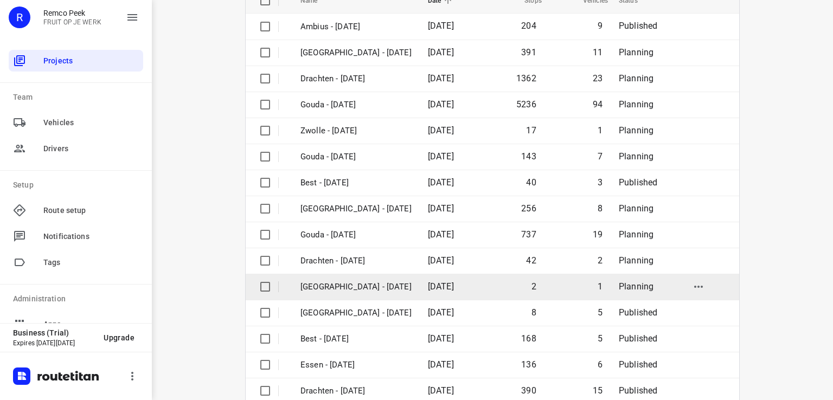
scroll to position [147, 0]
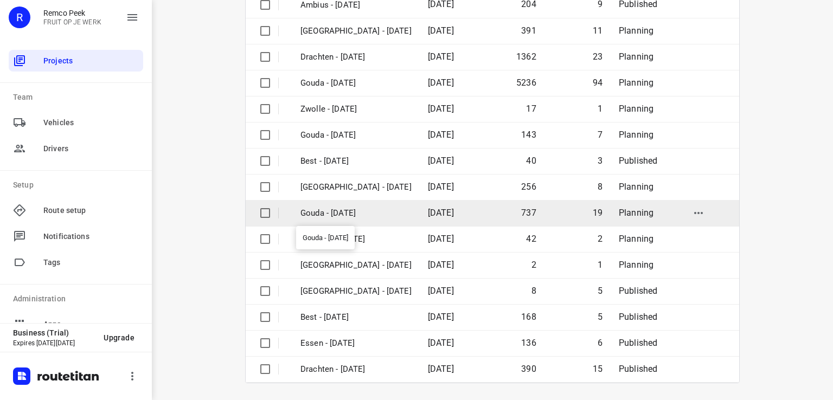
click at [384, 211] on p "Gouda - [DATE]" at bounding box center [355, 213] width 111 height 12
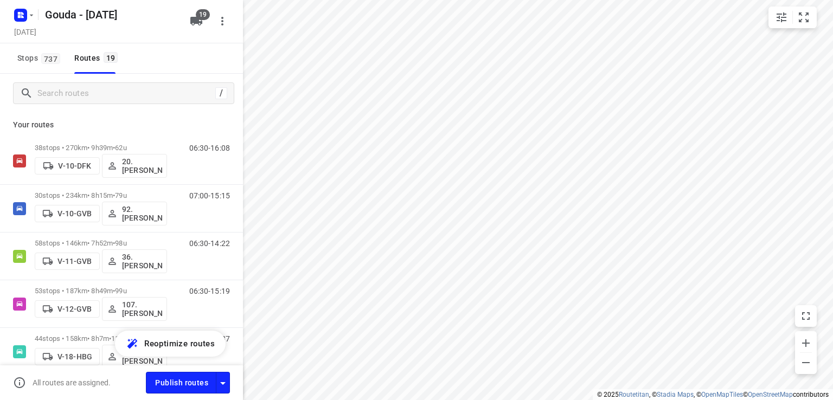
checkbox input "true"
click at [21, 7] on icon "button" at bounding box center [20, 15] width 17 height 17
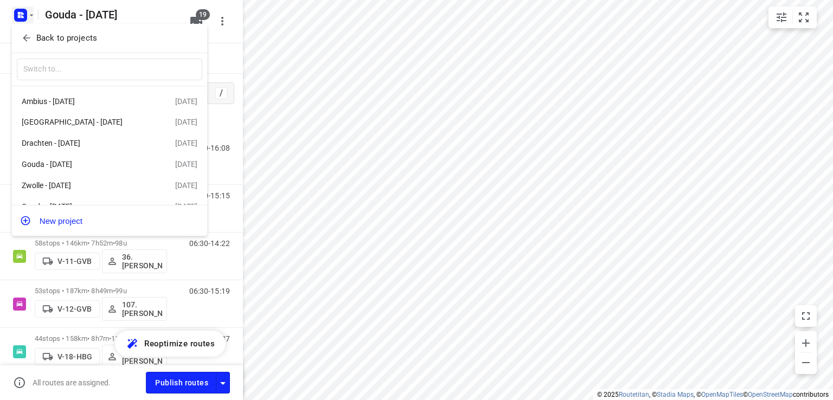
click at [444, 124] on div at bounding box center [416, 200] width 833 height 400
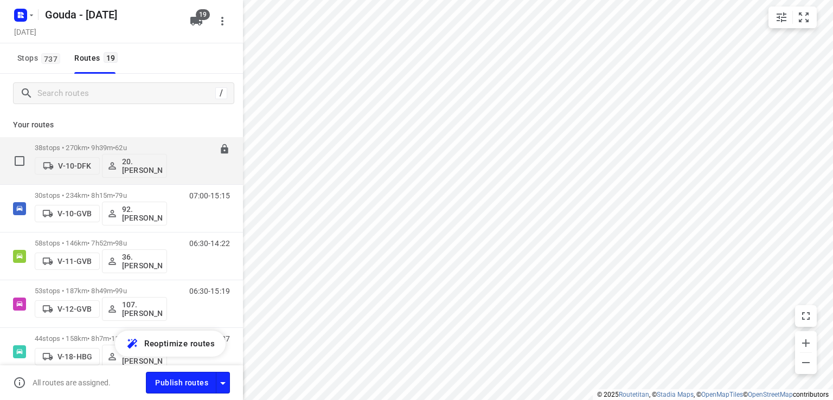
click at [115, 146] on span "•" at bounding box center [114, 148] width 2 height 8
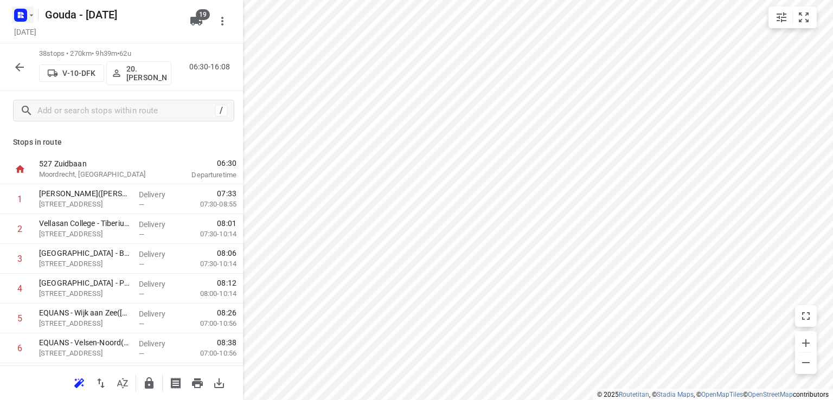
click at [29, 16] on icon "button" at bounding box center [31, 15] width 9 height 9
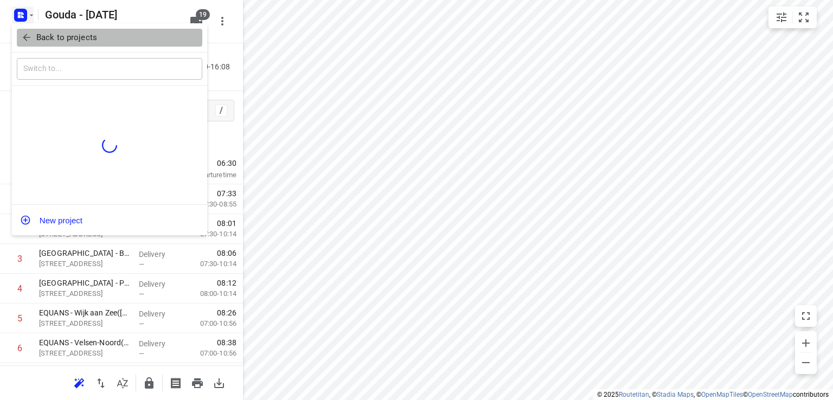
click at [45, 36] on p "Back to projects" at bounding box center [66, 37] width 61 height 12
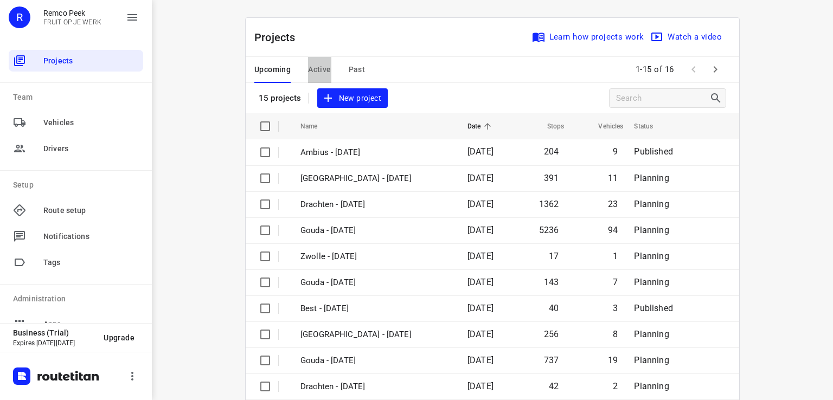
click at [314, 68] on span "Active" at bounding box center [319, 70] width 23 height 14
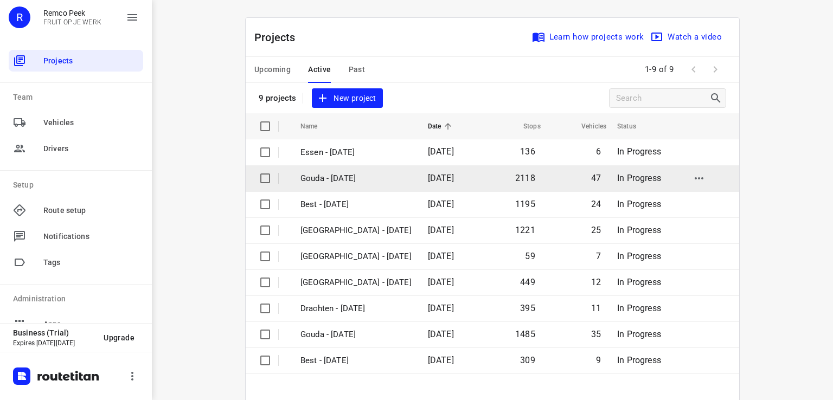
click at [375, 181] on p "Gouda - [DATE]" at bounding box center [355, 178] width 111 height 12
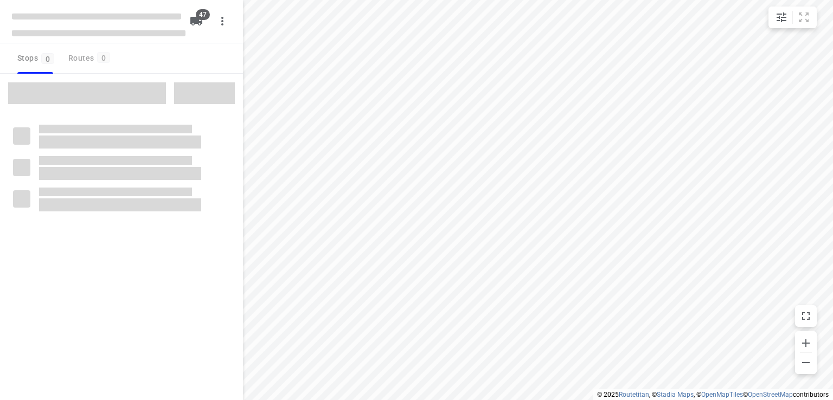
checkbox input "true"
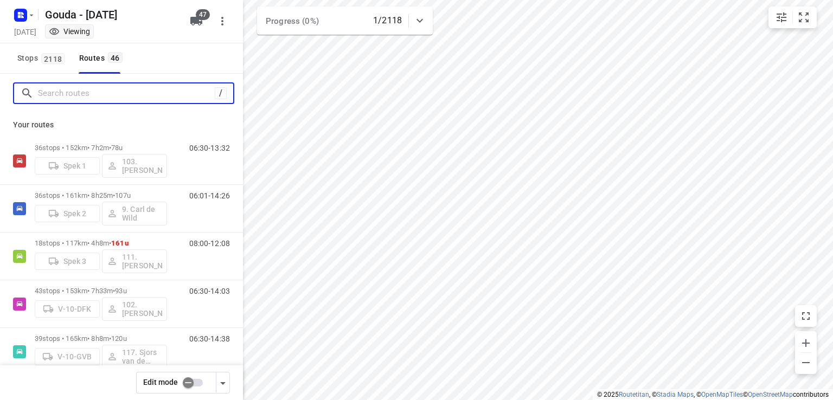
click at [129, 92] on input "Search routes" at bounding box center [126, 93] width 177 height 17
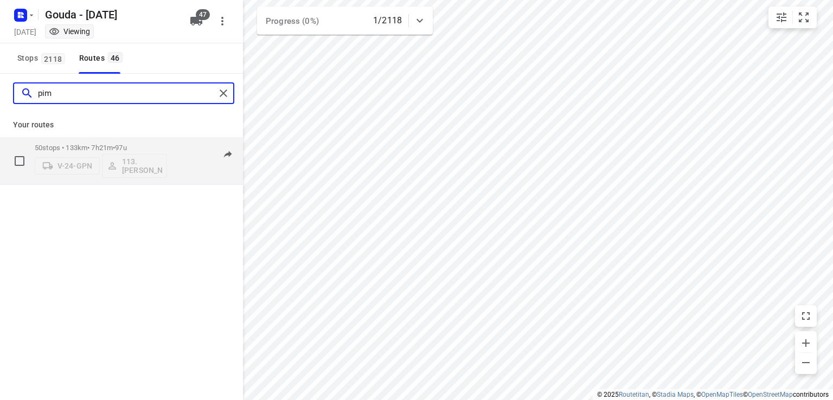
type input "pim"
click at [114, 144] on p "50 stops • 133km • 7h21m • 97u" at bounding box center [101, 148] width 132 height 8
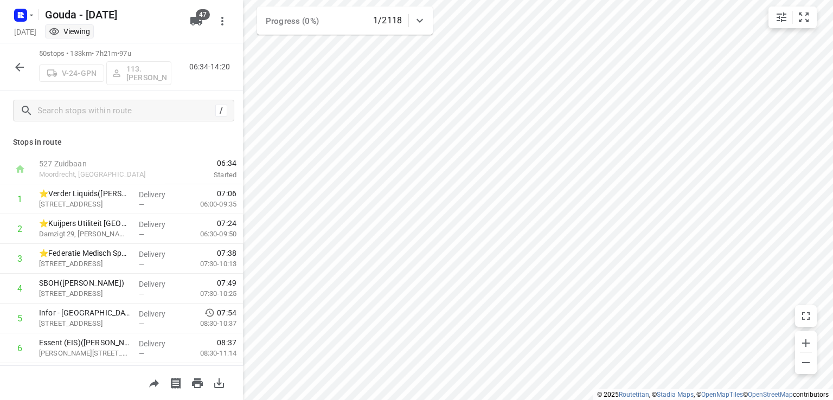
click at [24, 67] on icon "button" at bounding box center [19, 67] width 9 height 9
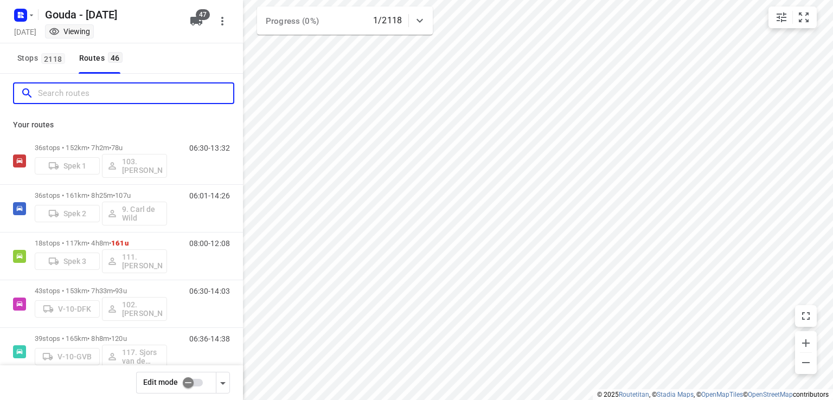
click at [104, 92] on input "Search routes" at bounding box center [135, 93] width 195 height 17
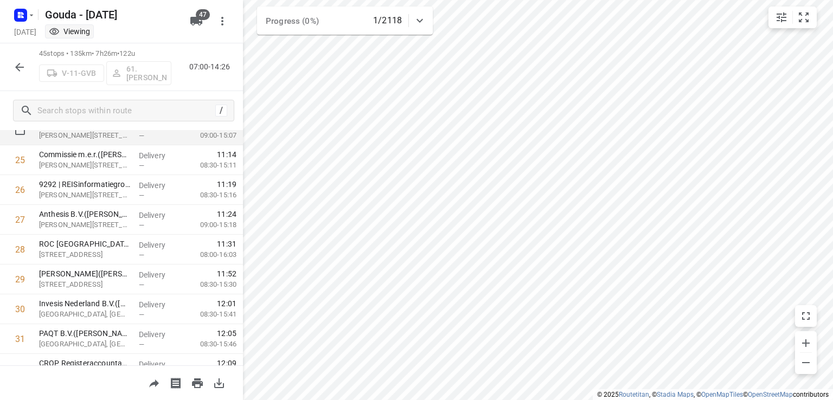
scroll to position [651, 0]
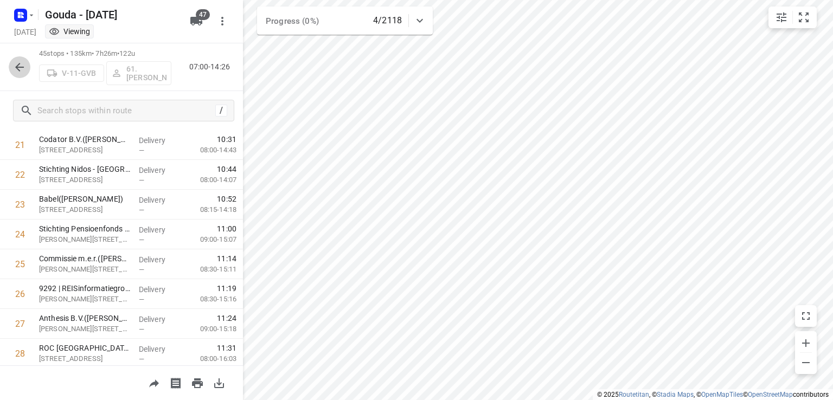
click at [25, 72] on icon "button" at bounding box center [19, 67] width 13 height 13
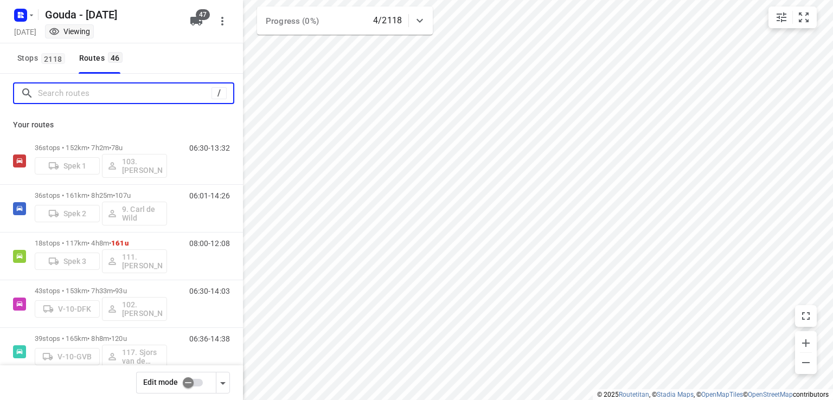
click at [119, 100] on input "Search routes" at bounding box center [125, 93] width 174 height 17
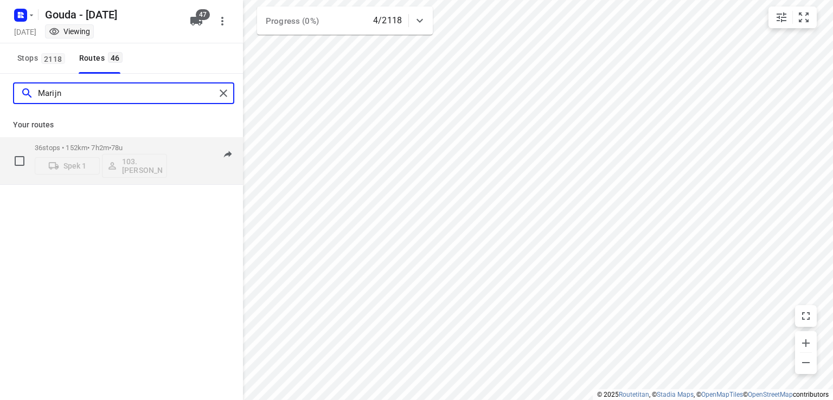
type input "Marijn"
click at [85, 147] on p "36 stops • 152km • 7h2m • 78u" at bounding box center [101, 148] width 132 height 8
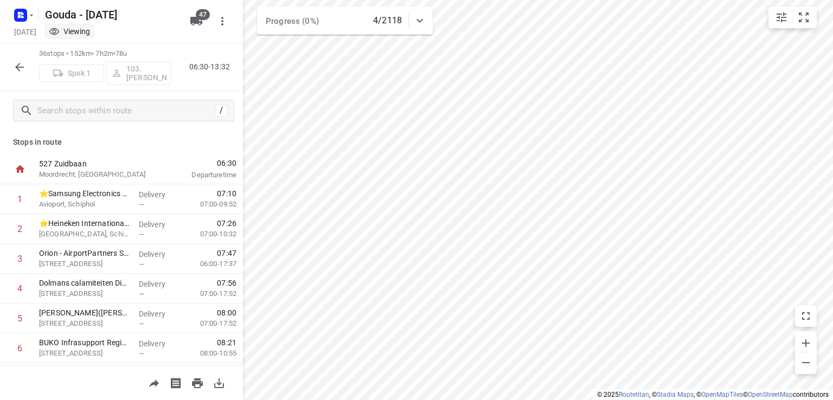
click at [24, 74] on button "button" at bounding box center [20, 67] width 22 height 22
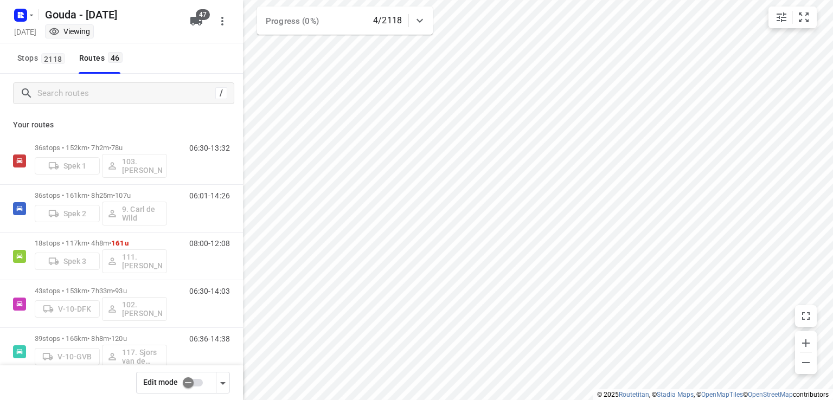
click at [200, 381] on input "checkbox" at bounding box center [188, 383] width 62 height 21
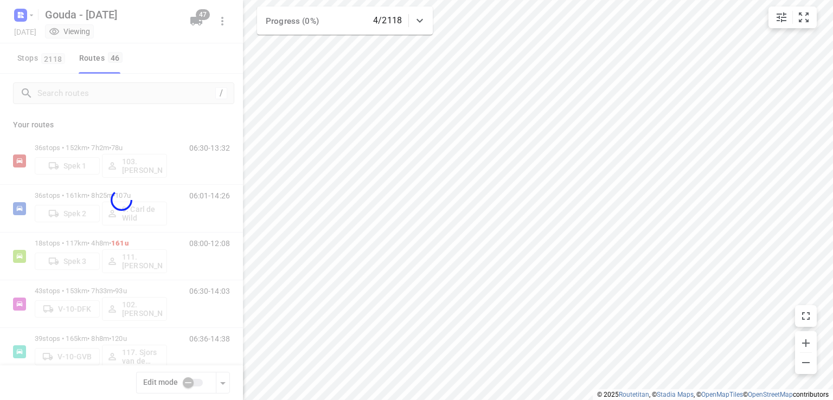
click at [94, 92] on div at bounding box center [121, 200] width 243 height 400
checkbox input "true"
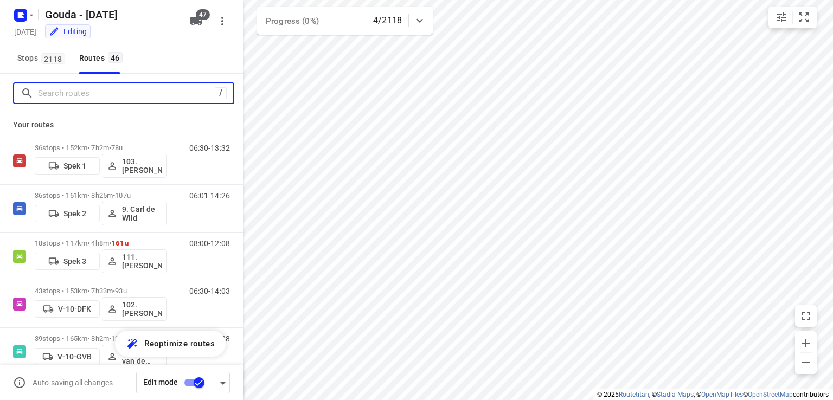
click at [94, 92] on input "Search routes" at bounding box center [126, 93] width 177 height 17
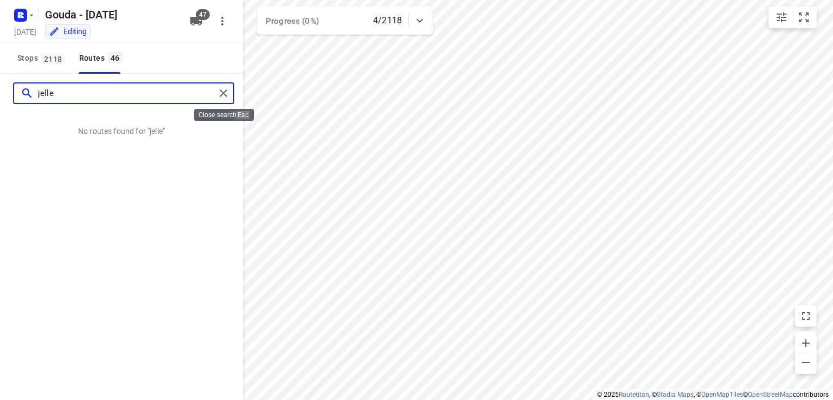
type input "jelle"
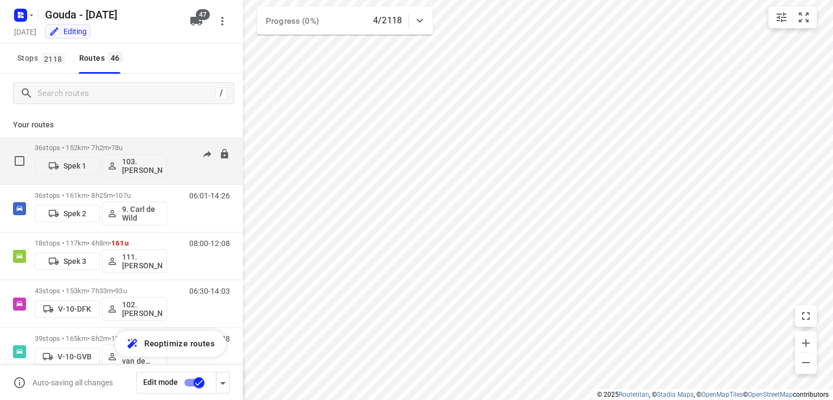
click at [153, 168] on p "103.[PERSON_NAME]" at bounding box center [142, 165] width 40 height 17
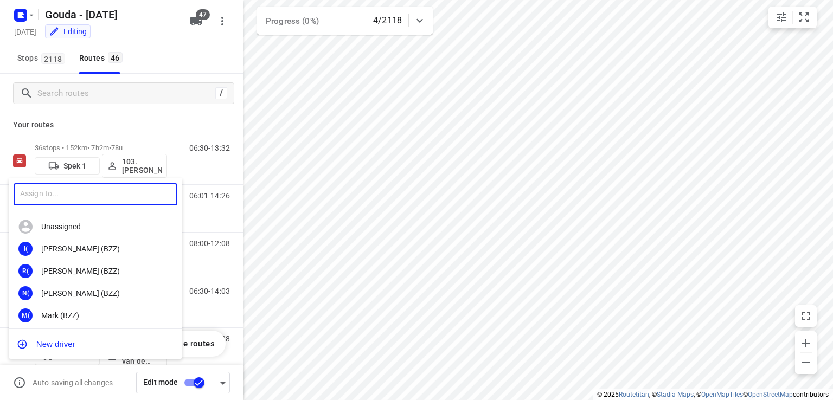
click at [147, 188] on input "text" at bounding box center [96, 194] width 164 height 22
type input "jelle"
click at [120, 251] on div "48. [PERSON_NAME]" at bounding box center [98, 249] width 114 height 9
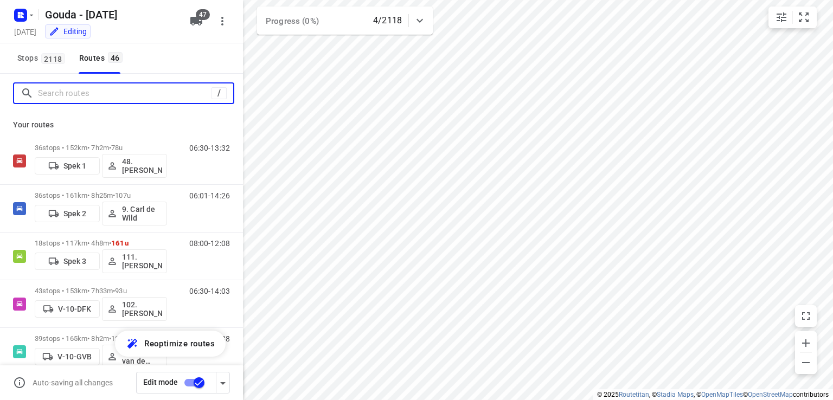
click at [150, 97] on input "Search routes" at bounding box center [125, 93] width 174 height 17
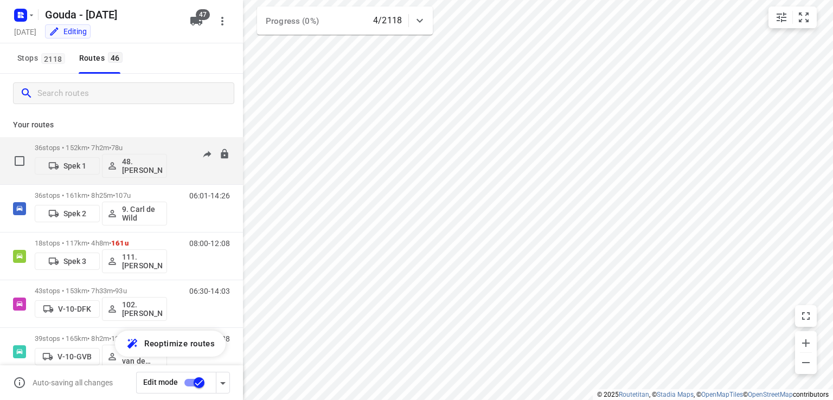
click at [152, 166] on p "48.[PERSON_NAME]" at bounding box center [142, 165] width 40 height 17
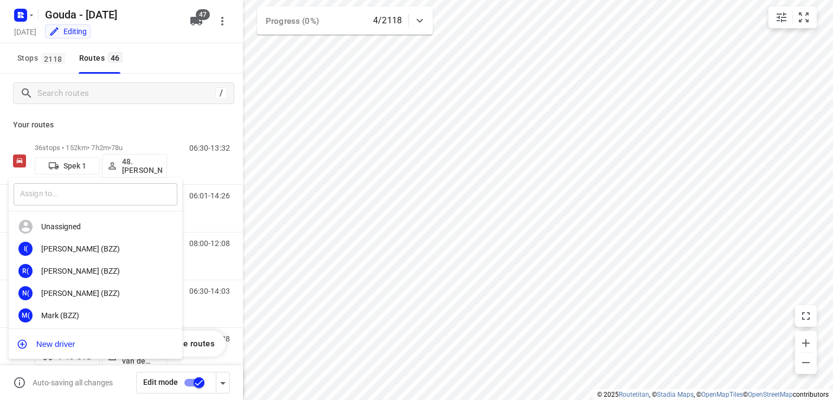
click at [137, 196] on input "text" at bounding box center [96, 194] width 164 height 22
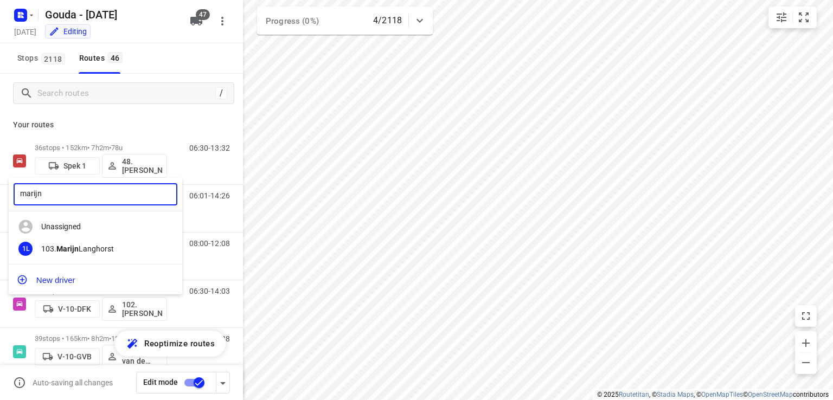
type input "marijn"
click at [342, 179] on div at bounding box center [416, 200] width 833 height 400
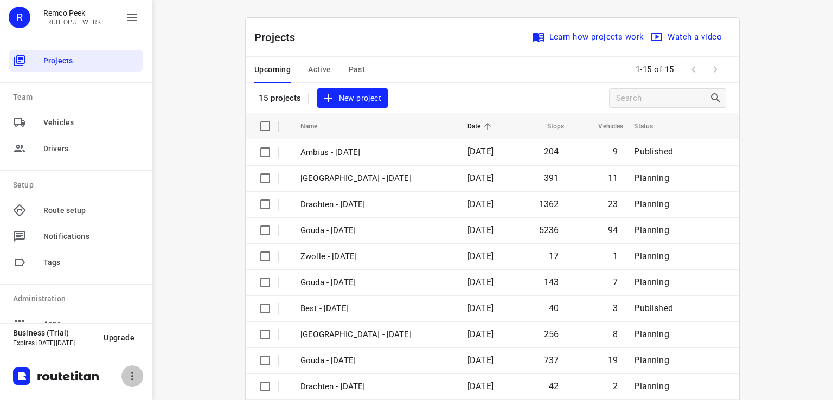
click at [132, 381] on icon "button" at bounding box center [132, 376] width 13 height 13
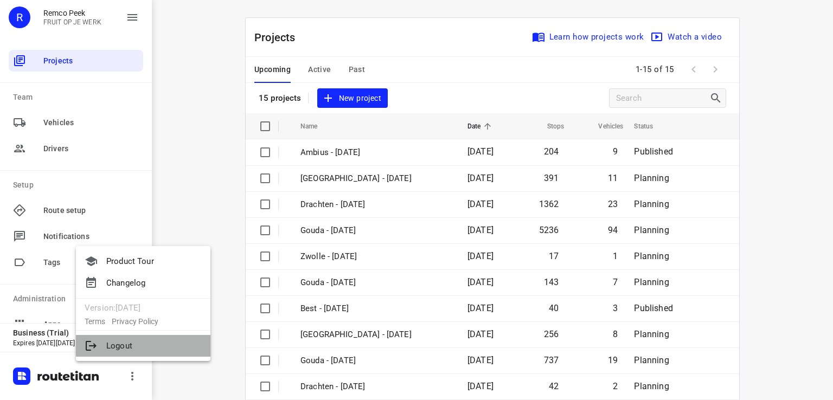
click at [134, 344] on li "Logout" at bounding box center [143, 346] width 134 height 22
